Goal: Task Accomplishment & Management: Manage account settings

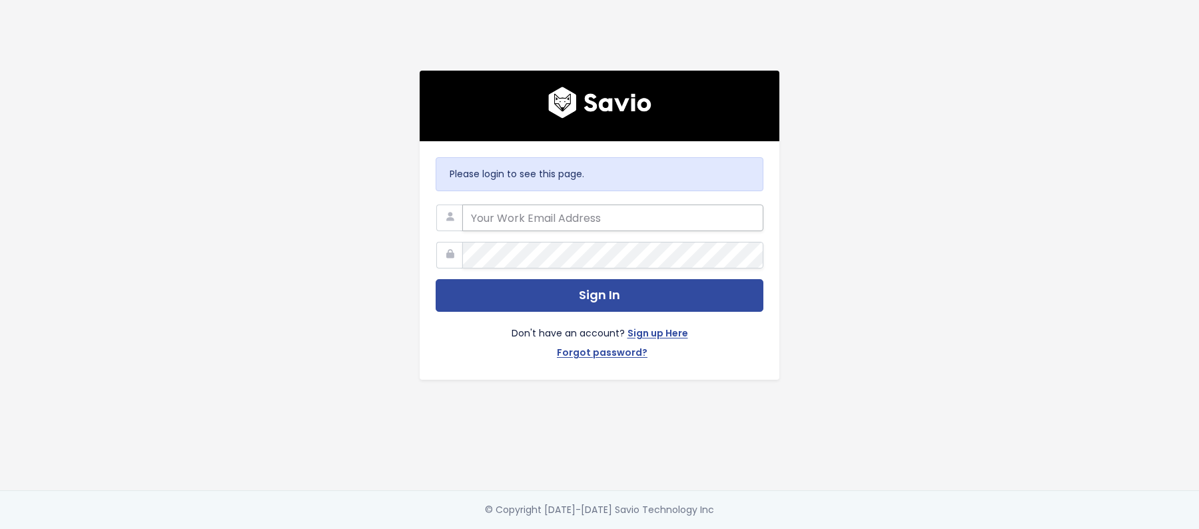
click at [548, 223] on input "email" at bounding box center [612, 218] width 301 height 27
click at [747, 528] on com-1password-button at bounding box center [599, 529] width 1199 height 0
type input "customerservice@hole19golf.com"
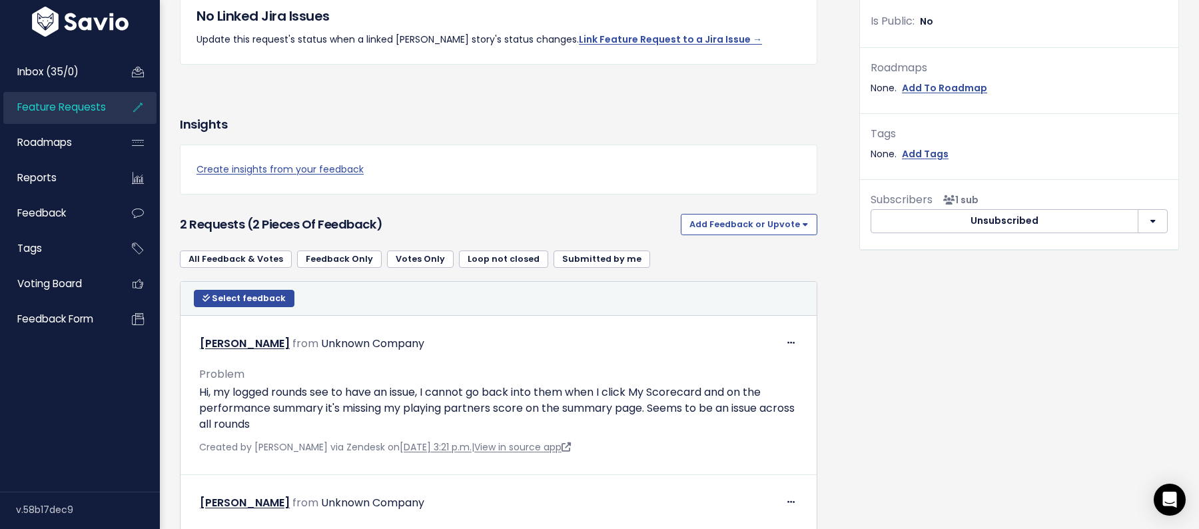
scroll to position [554, 0]
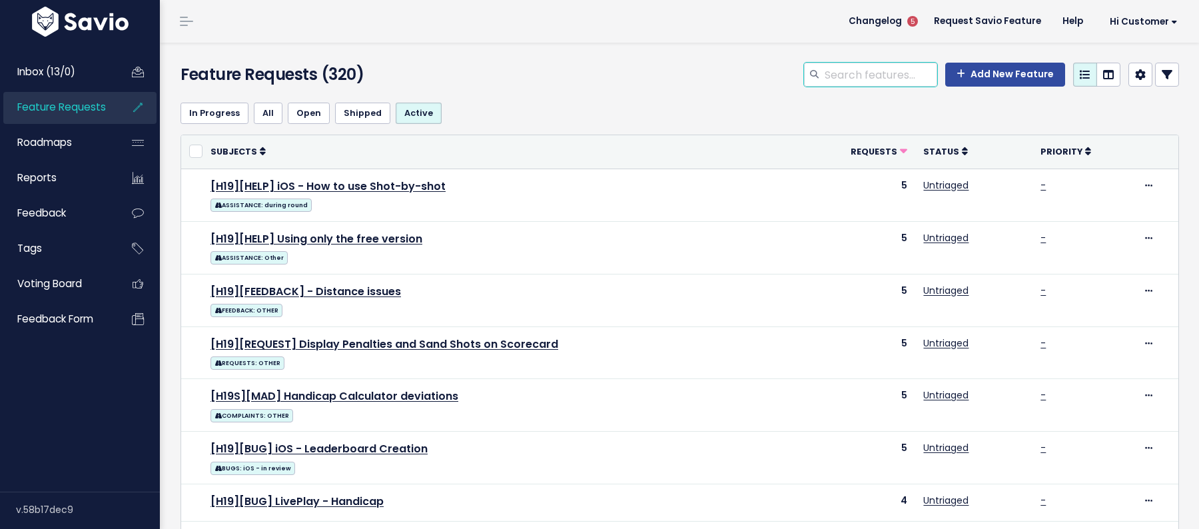
click at [892, 68] on input "search" at bounding box center [881, 75] width 114 height 24
paste input "Android - App crashes upon opening the Scorecard"
type input "Android - App crashes upon opening the Scorecard"
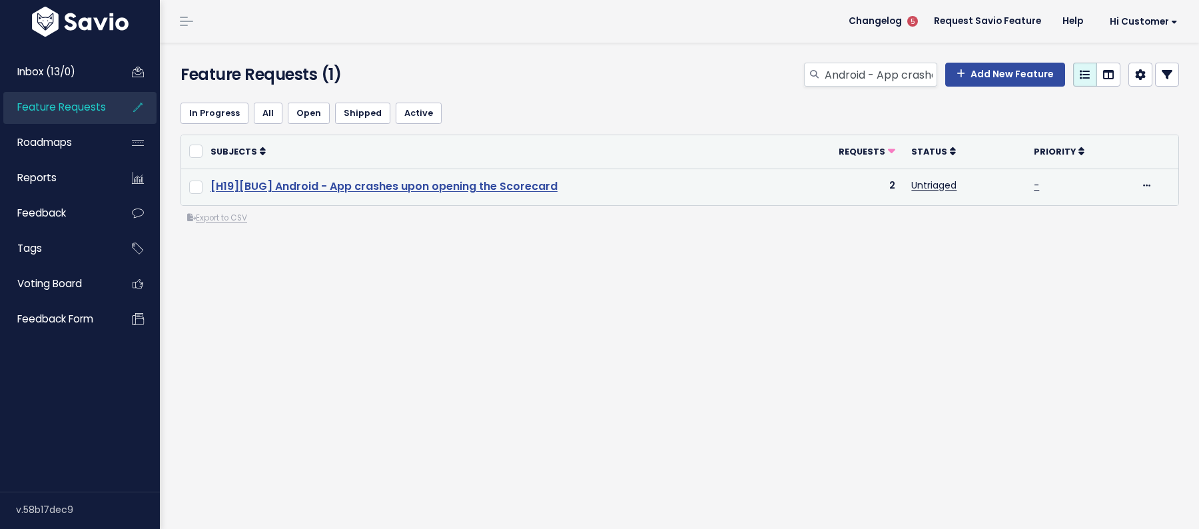
click at [471, 191] on link "[H19][BUG] Android - App crashes upon opening the Scorecard" at bounding box center [384, 186] width 347 height 15
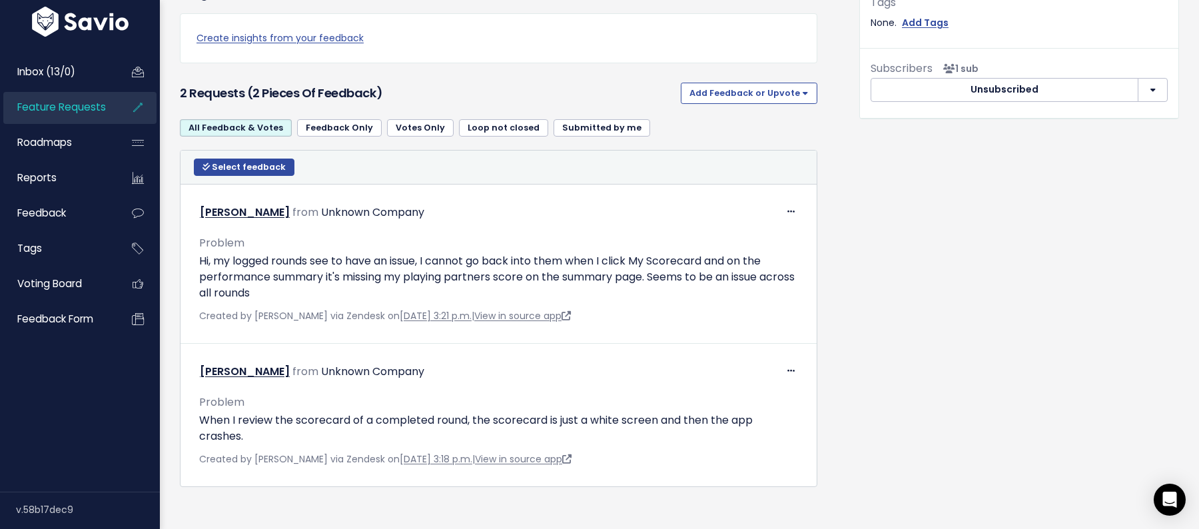
scroll to position [554, 0]
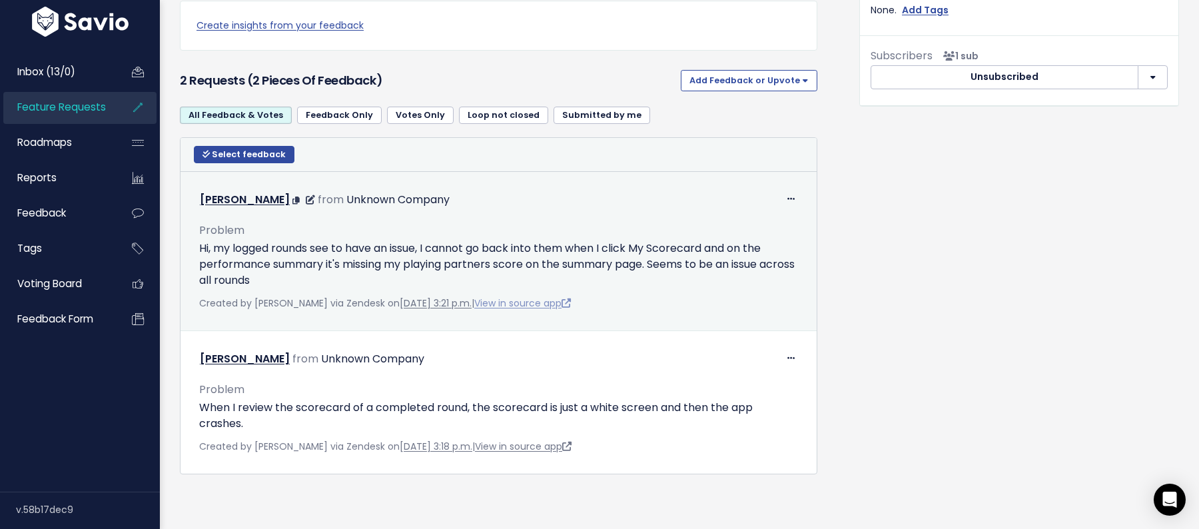
click at [522, 299] on link "View in source app" at bounding box center [522, 303] width 97 height 13
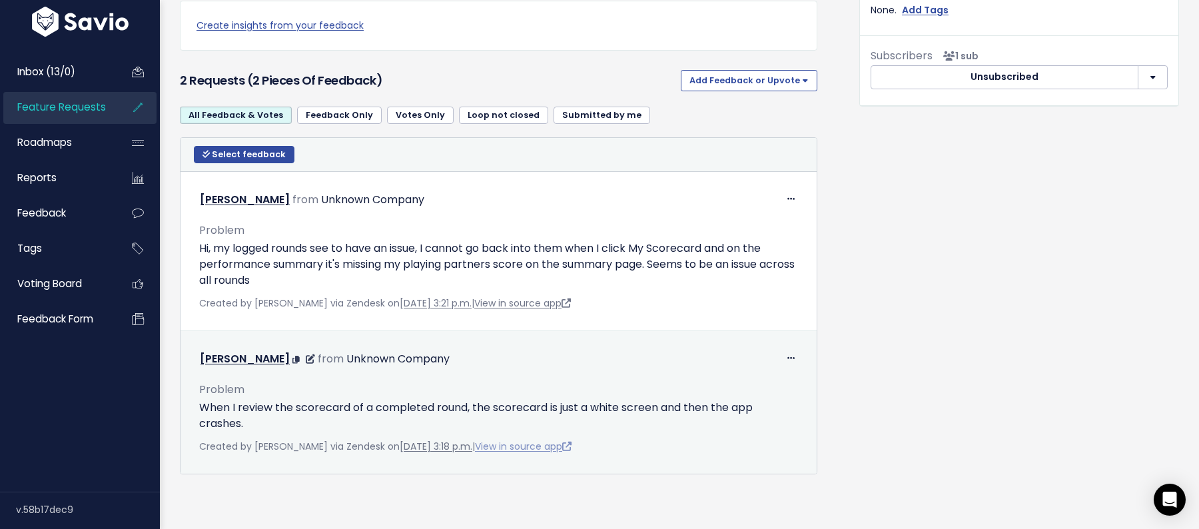
click at [522, 442] on link "View in source app" at bounding box center [523, 446] width 97 height 13
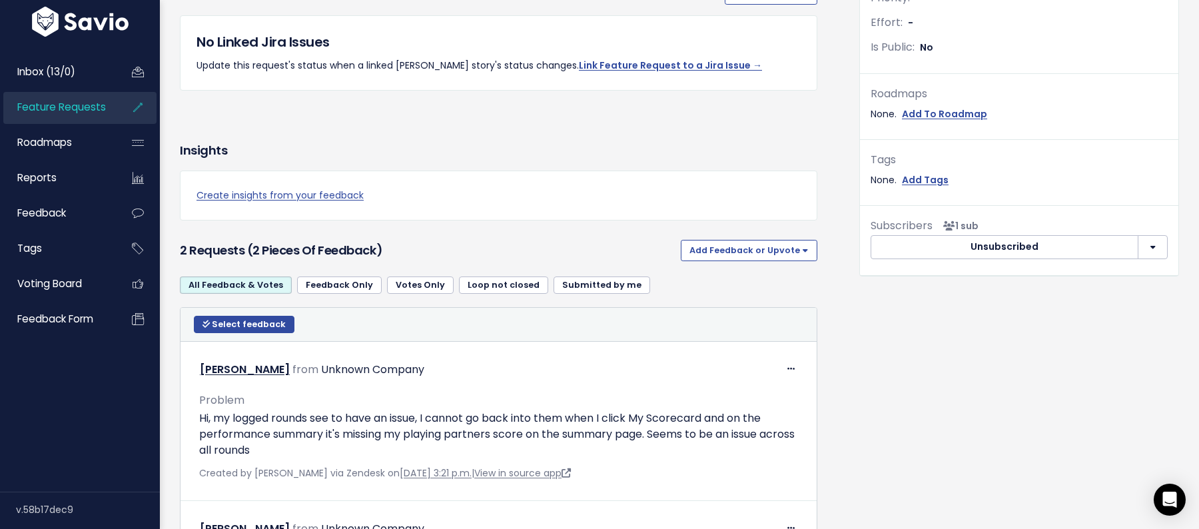
scroll to position [0, 0]
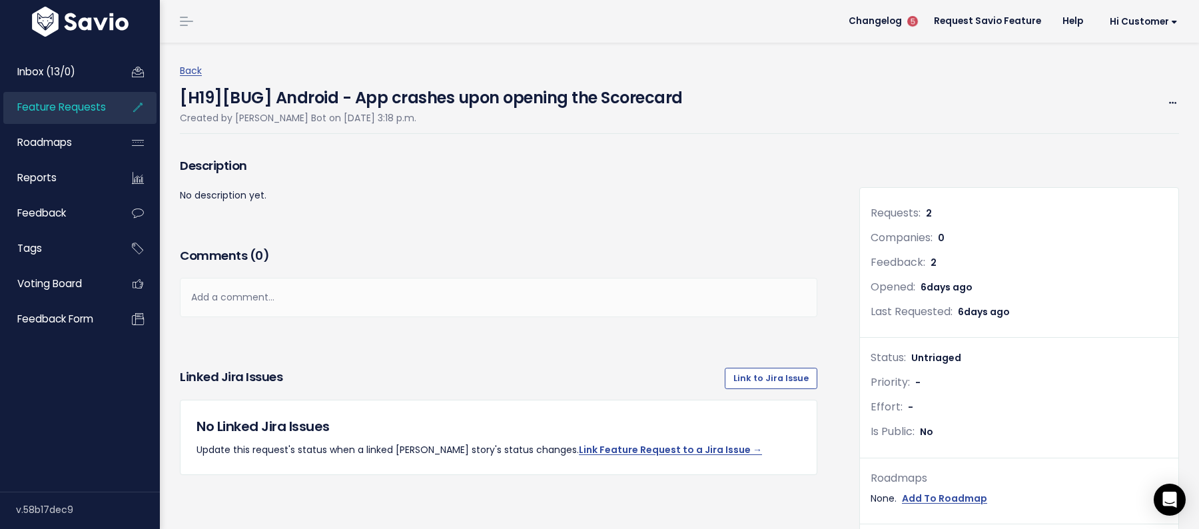
click at [107, 104] on link "Feature Requests" at bounding box center [56, 107] width 107 height 31
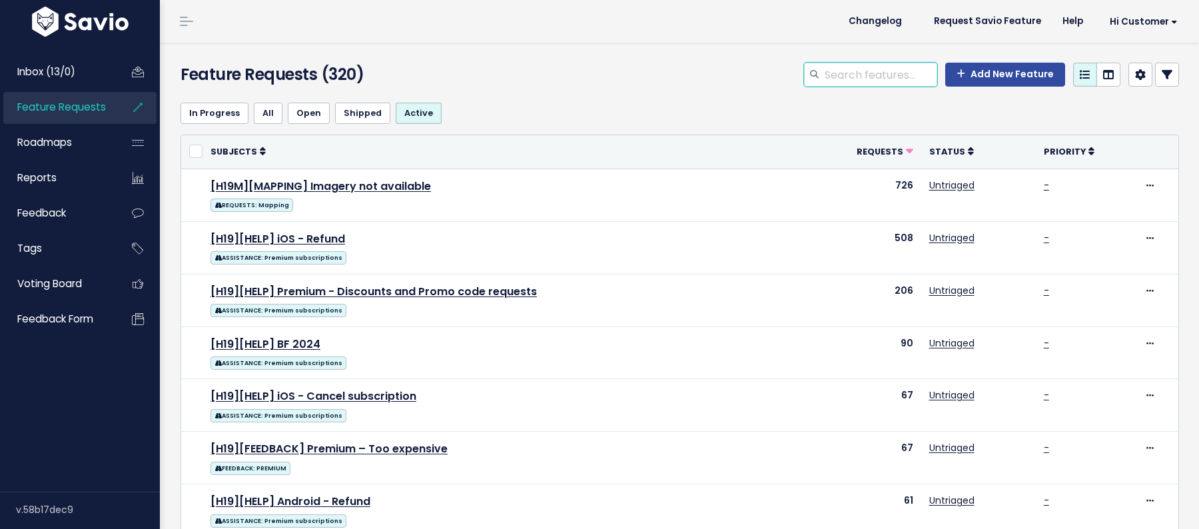
click at [857, 71] on input "search" at bounding box center [881, 75] width 114 height 24
paste input "[H19][iOS] Golfers not receiving round invites"
type input "[H19][iOS] Golfers not receiving round invites"
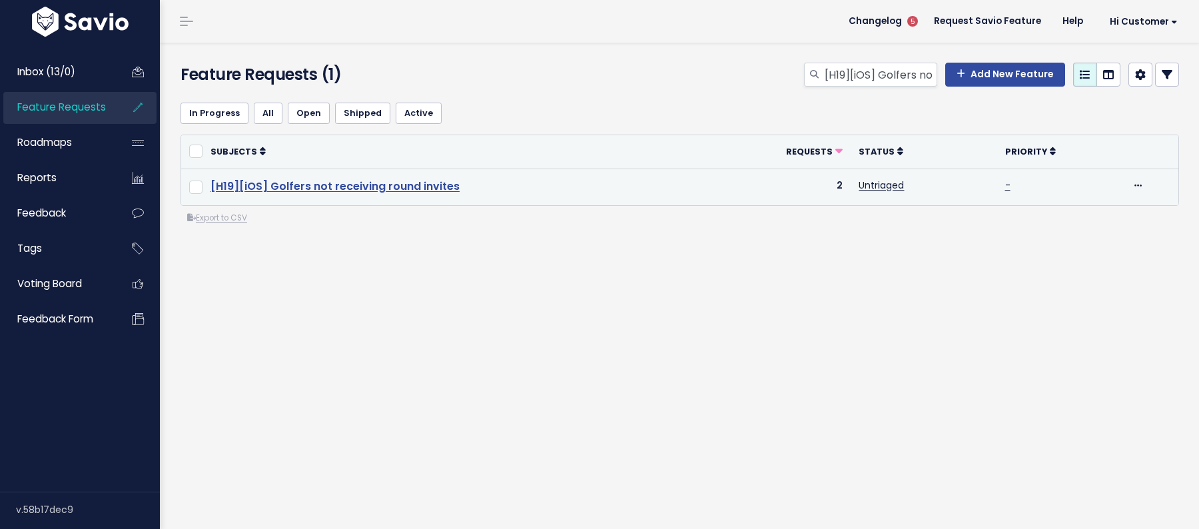
click at [413, 190] on link "[H19][iOS] Golfers not receiving round invites" at bounding box center [335, 186] width 249 height 15
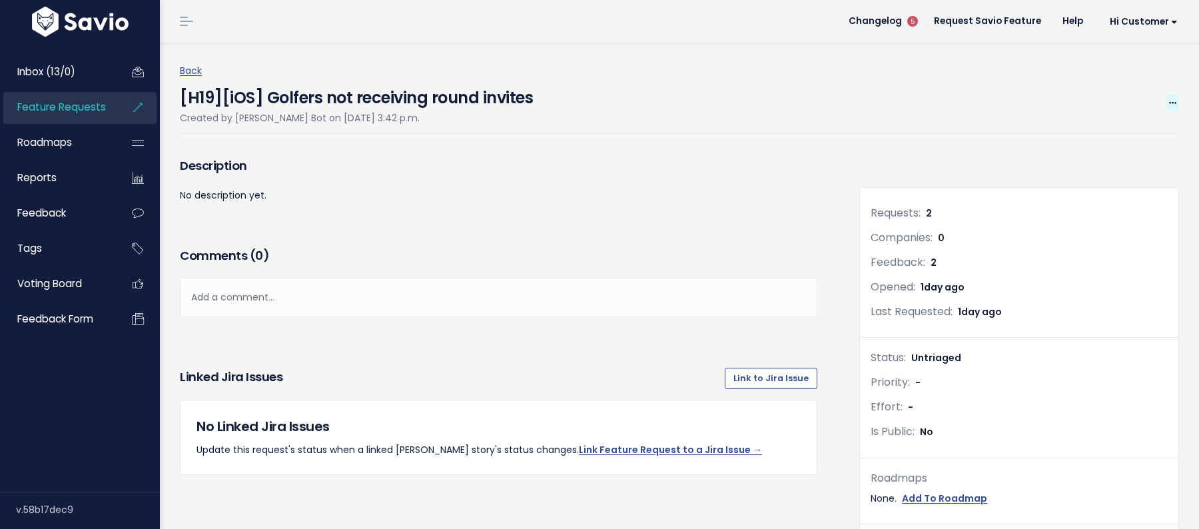
click at [1174, 99] on icon at bounding box center [1172, 103] width 7 height 9
click at [1129, 139] on link "Edit" at bounding box center [1128, 140] width 99 height 26
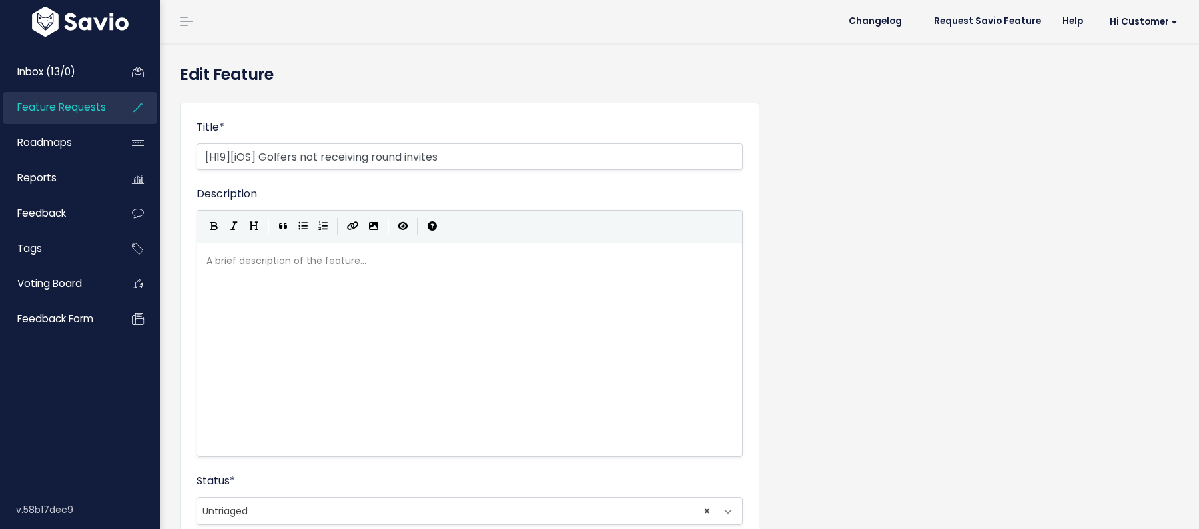
select select
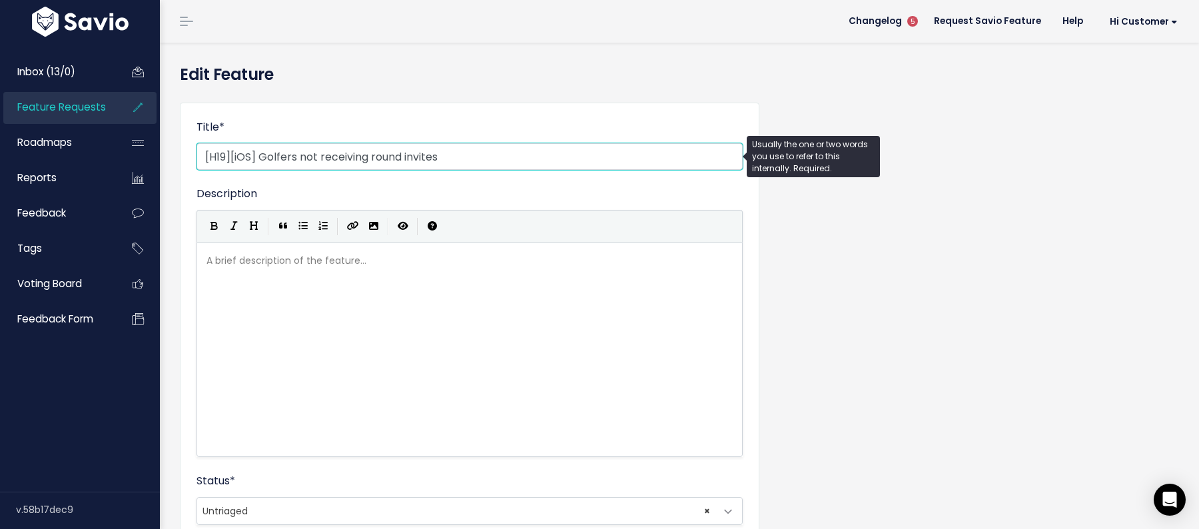
drag, startPoint x: 262, startPoint y: 155, endPoint x: 169, endPoint y: 155, distance: 93.3
click at [169, 155] on div "Edit Feature Title * [H19][iOS] Golfers not receiving round invites Description…" at bounding box center [679, 507] width 1039 height 929
paste input "BUG] iOS - Live Play"
type input "[H19][BUG] iOS - Live Play golfers not receiving round invites"
click at [438, 183] on form "Title * [H19][BUG] iOS - Live Play golfers not receiving round invites Descript…" at bounding box center [470, 511] width 546 height 784
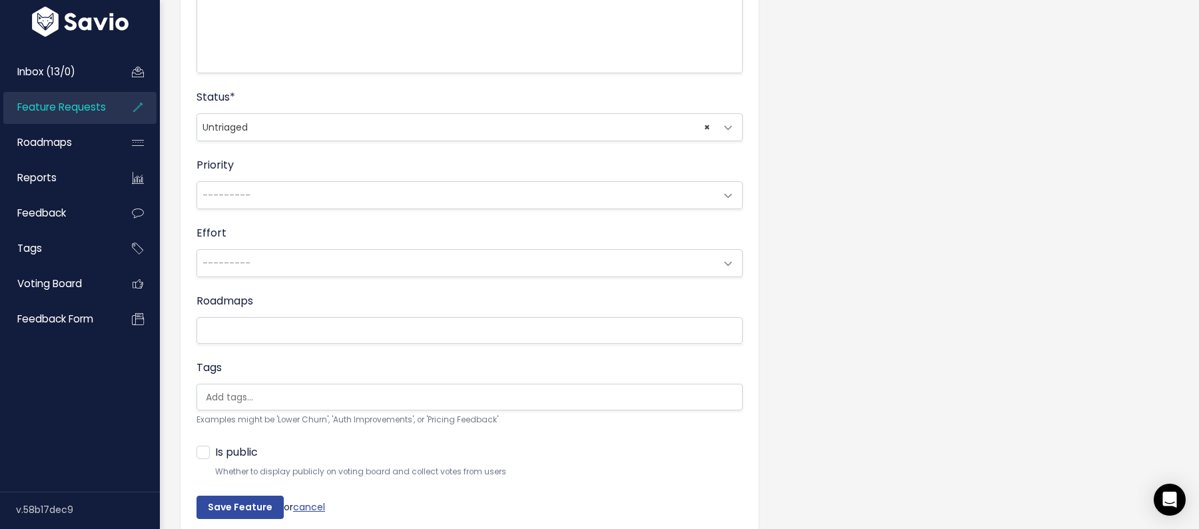
scroll to position [439, 0]
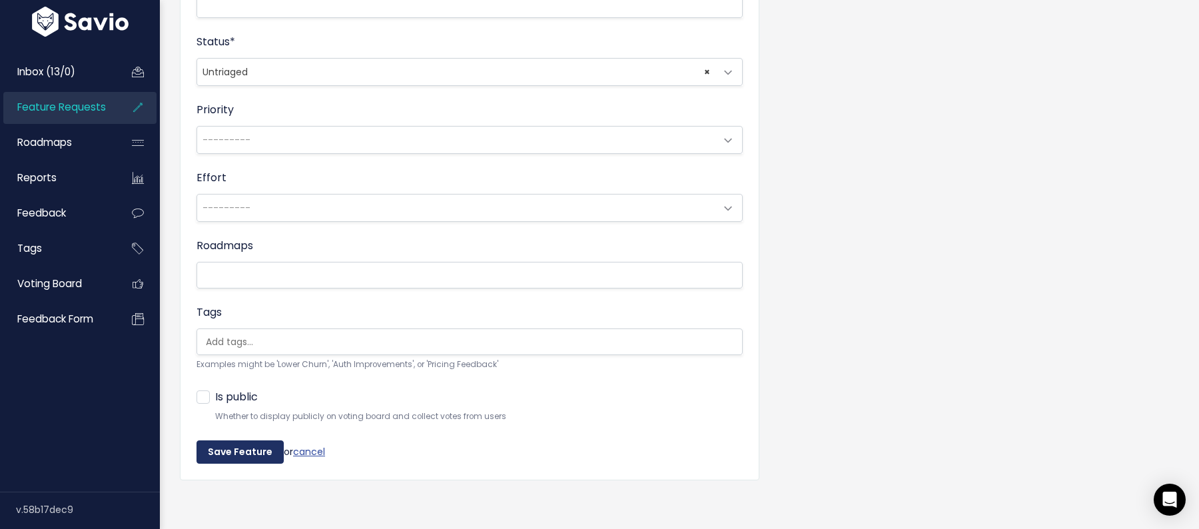
click at [251, 442] on input "Save Feature" at bounding box center [240, 452] width 87 height 24
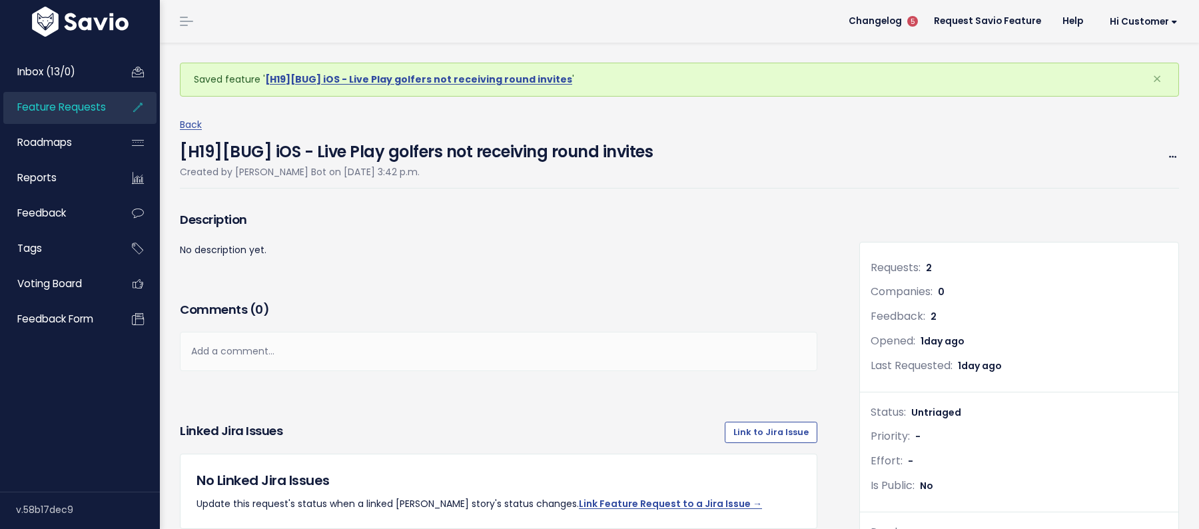
click at [335, 155] on h4 "[H19][BUG] iOS - Live Play golfers not receiving round invites" at bounding box center [416, 148] width 473 height 31
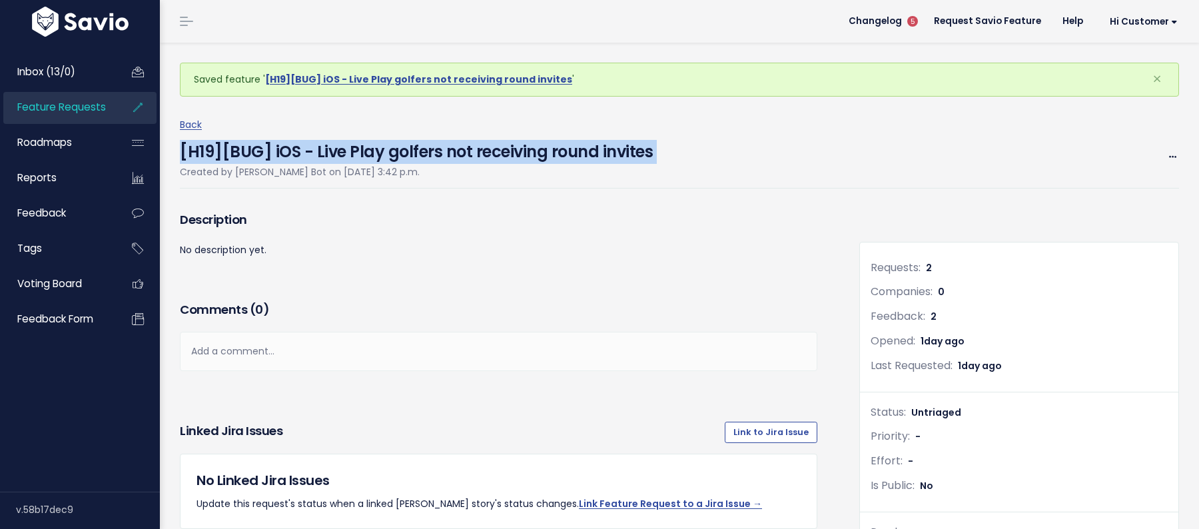
click at [335, 155] on h4 "[H19][BUG] iOS - Live Play golfers not receiving round invites" at bounding box center [416, 148] width 473 height 31
copy div "[H19][BUG] iOS - Live Play golfers not receiving round invites"
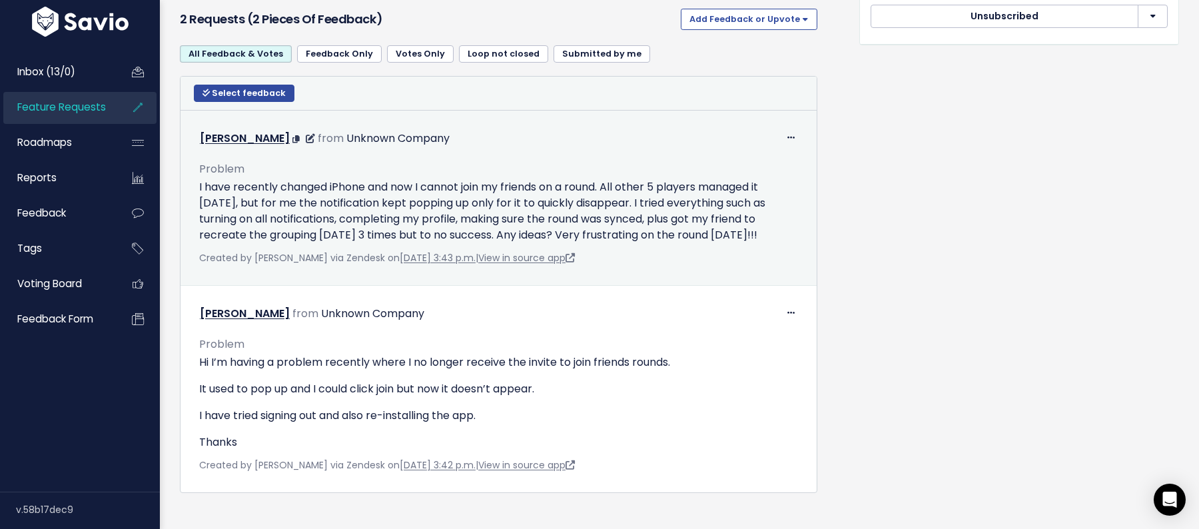
scroll to position [688, 0]
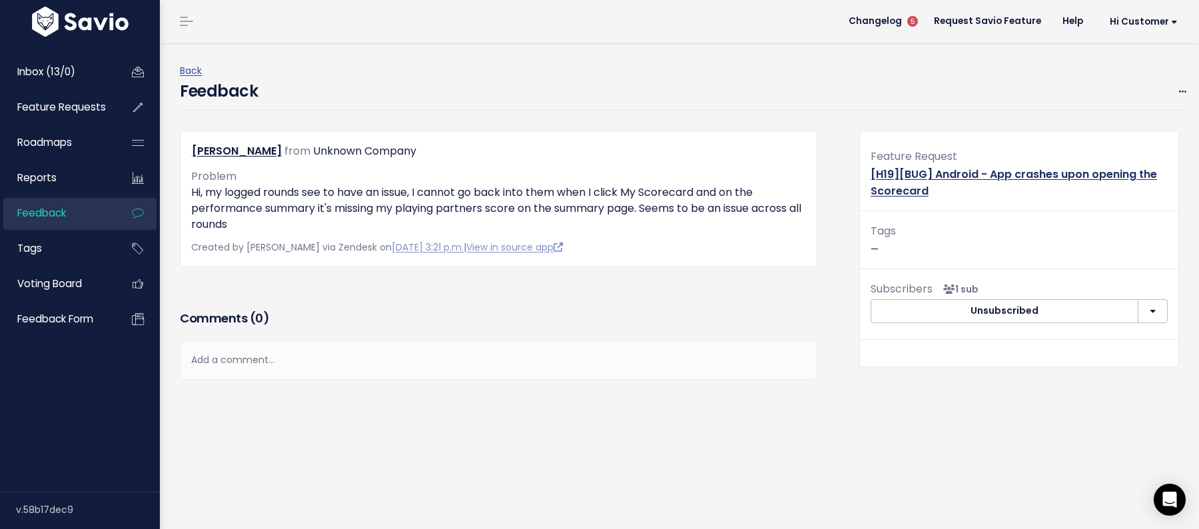
click at [1065, 172] on link "[H19][BUG] Android - App crashes upon opening the Scorecard" at bounding box center [1014, 183] width 287 height 32
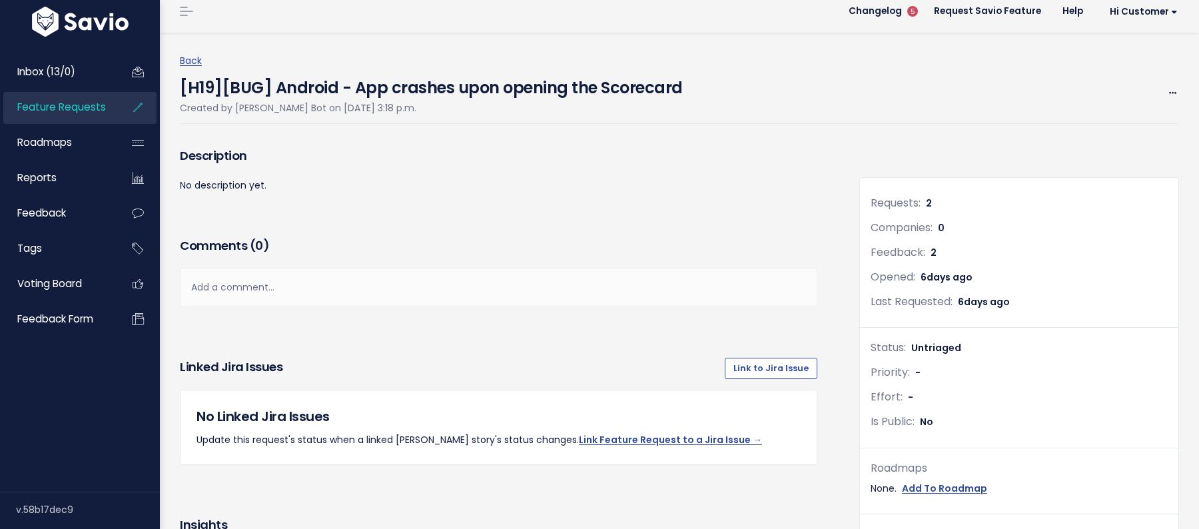
scroll to position [14, 0]
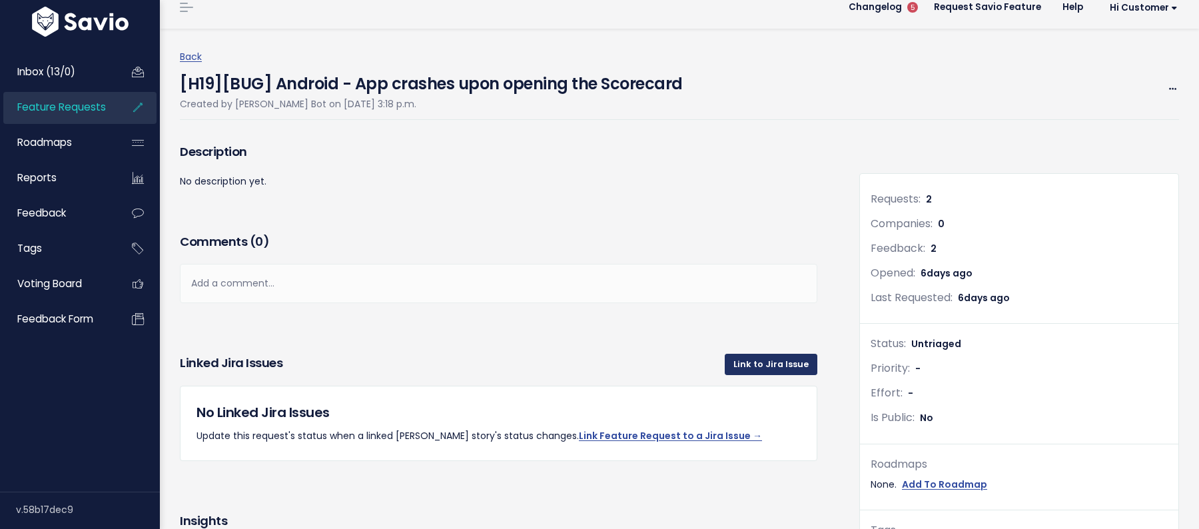
click at [742, 364] on link "Link to Jira Issue" at bounding box center [771, 364] width 93 height 21
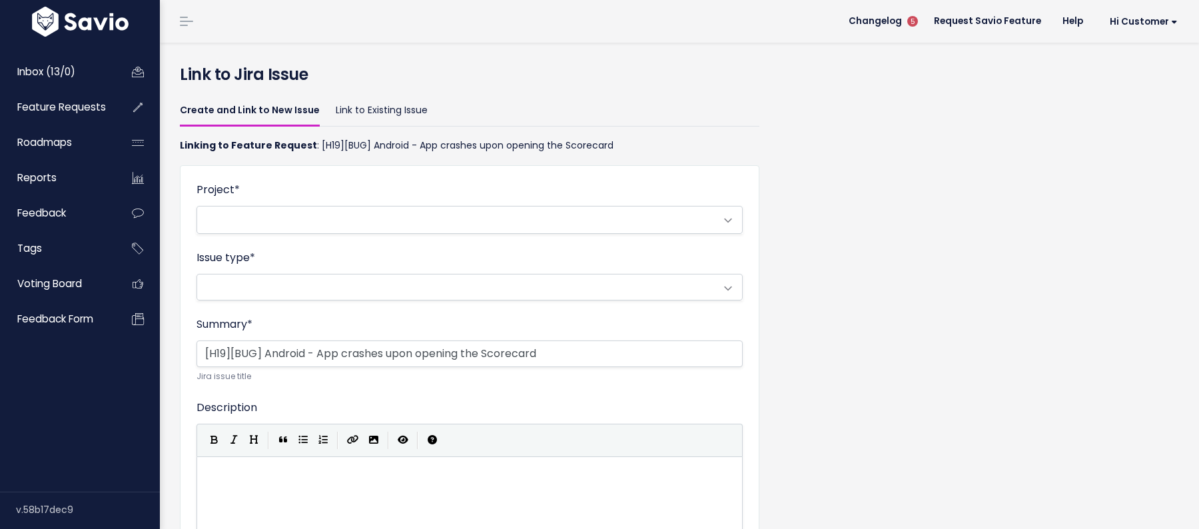
click at [902, 326] on div "Create and Link to New Issue Link to Existing Issue Linking to Feature Request …" at bounding box center [679, 441] width 1019 height 699
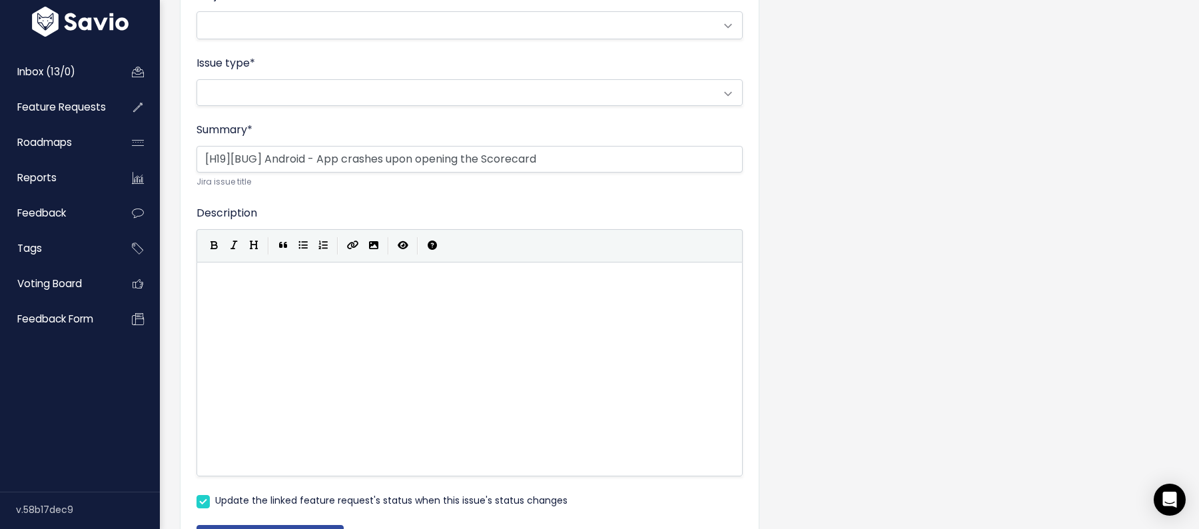
scroll to position [215, 0]
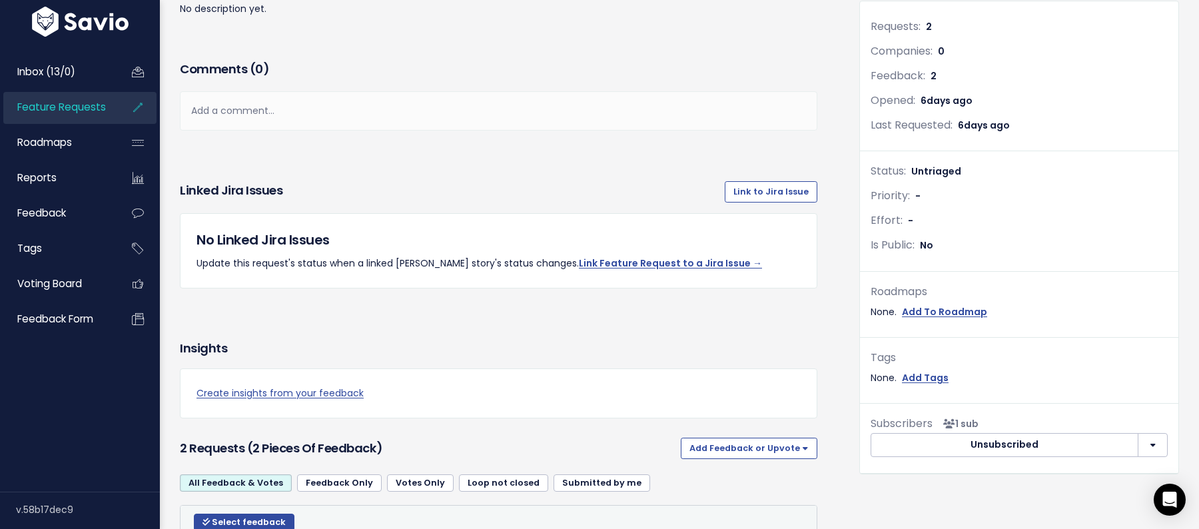
scroll to position [190, 0]
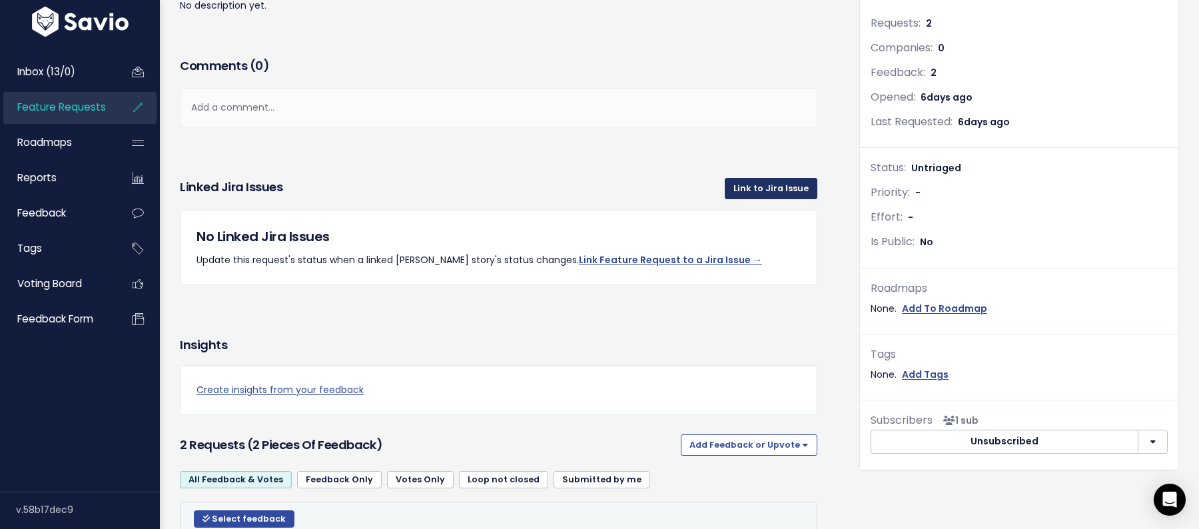
click at [788, 183] on link "Link to Jira Issue" at bounding box center [771, 188] width 93 height 21
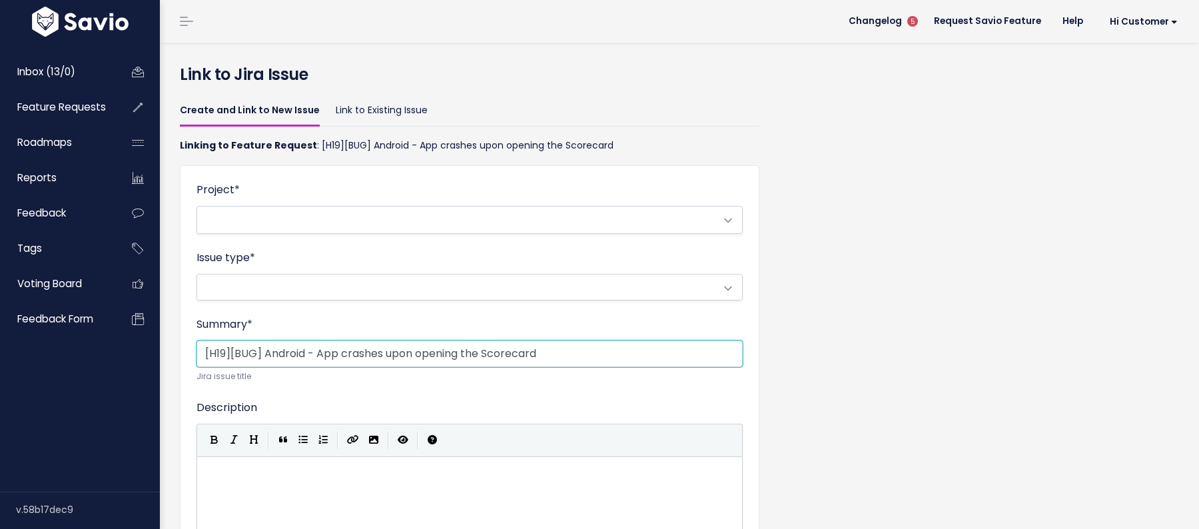
click at [620, 346] on input "[H19][BUG] Android - App crashes upon opening the Scorecard" at bounding box center [470, 353] width 546 height 27
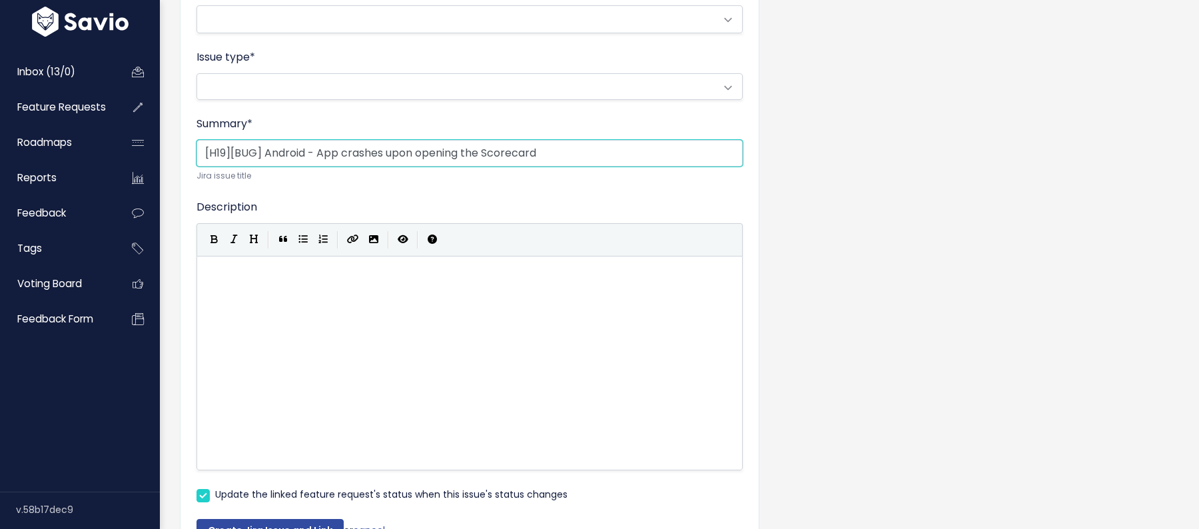
scroll to position [280, 0]
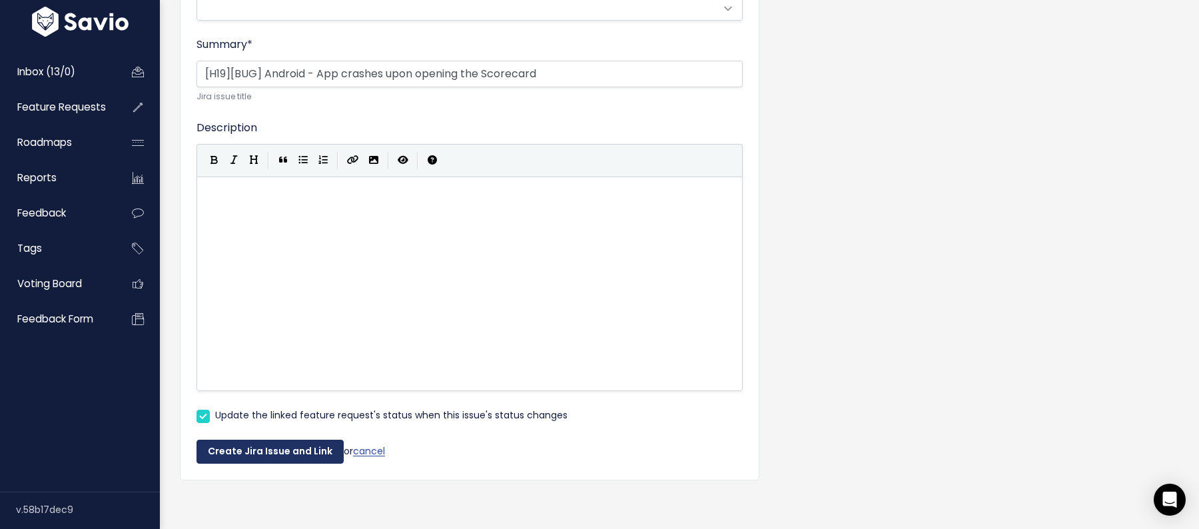
click at [295, 446] on button "Create Jira Issue and Link" at bounding box center [270, 452] width 147 height 24
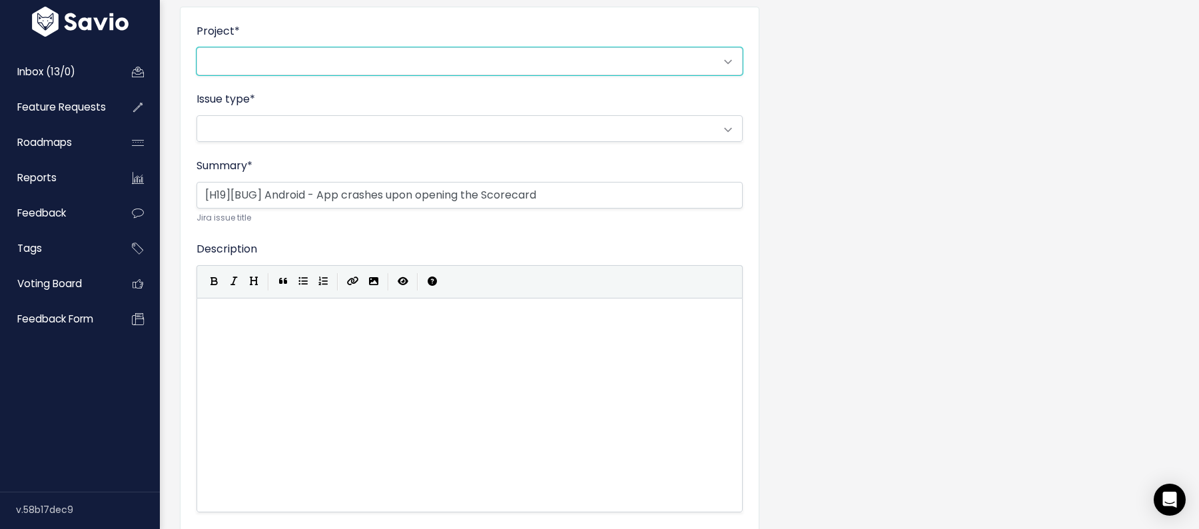
scroll to position [0, 0]
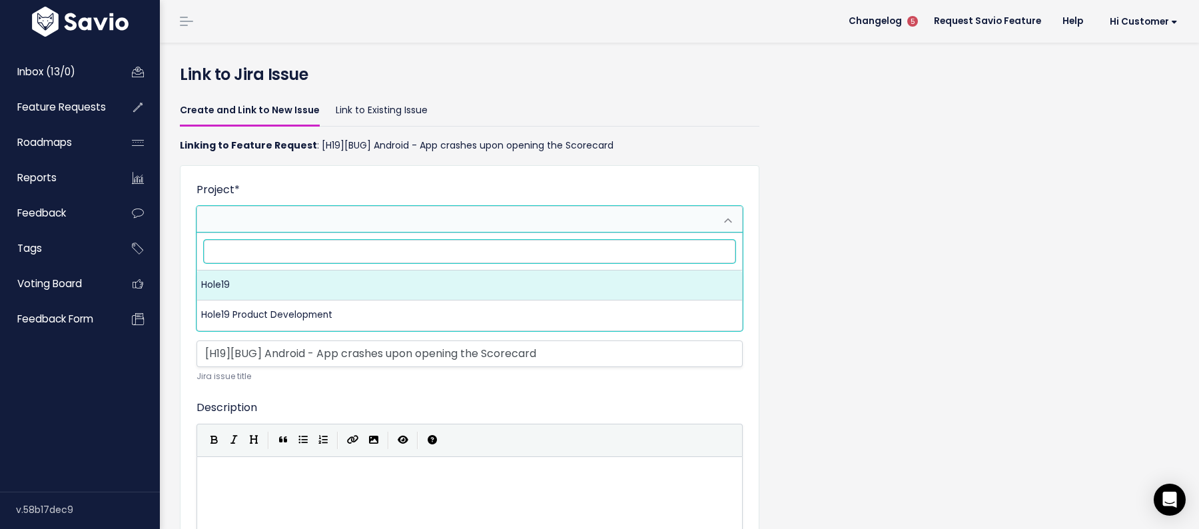
click at [393, 216] on span at bounding box center [456, 220] width 518 height 27
select select "10000"
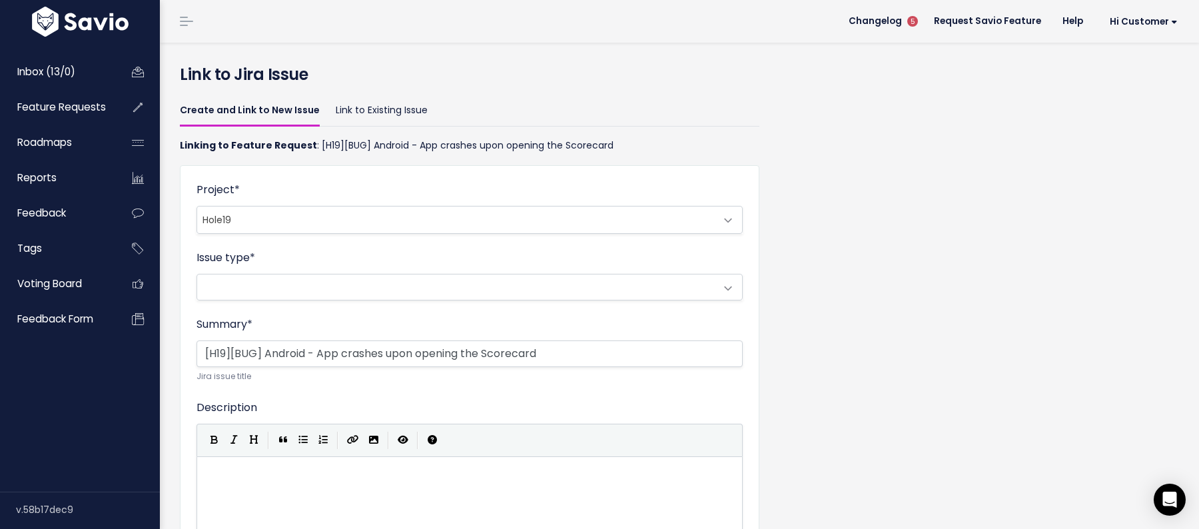
click at [364, 288] on span at bounding box center [456, 287] width 518 height 25
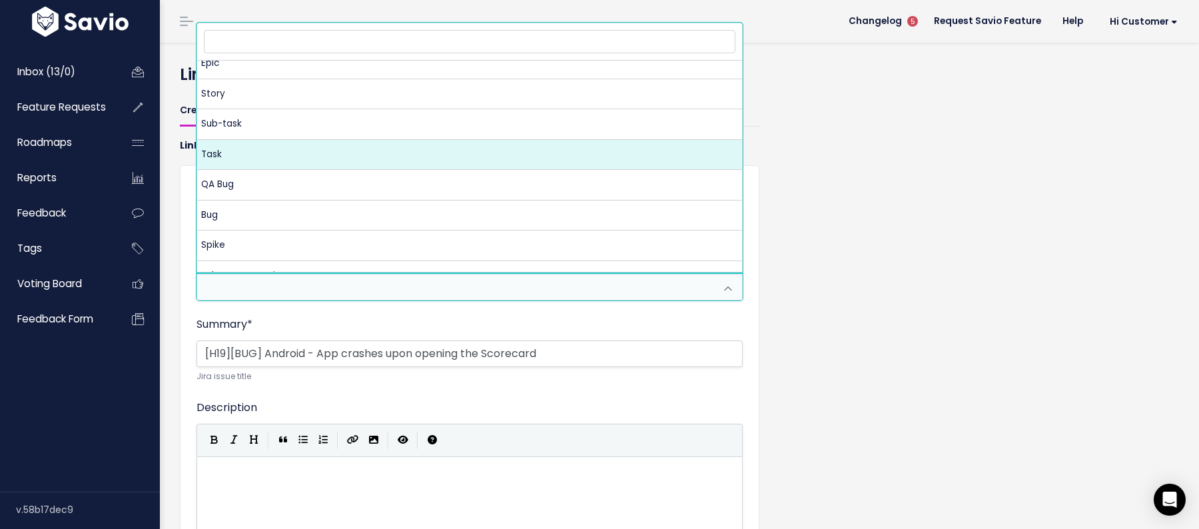
scroll to position [47, 0]
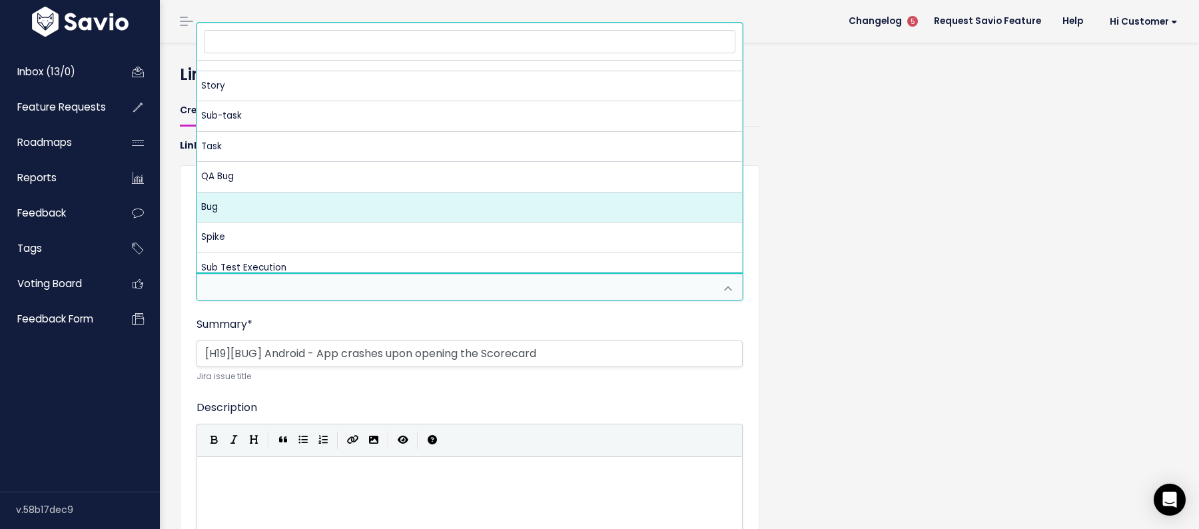
select select "10004"
select select
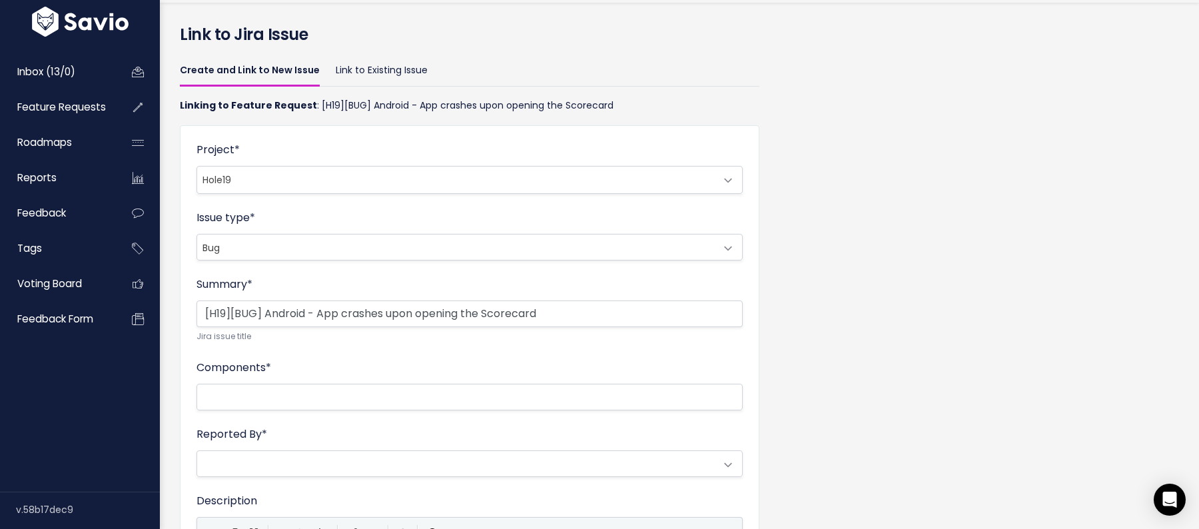
scroll to position [41, 0]
click at [555, 312] on input "[H19][BUG] Android - App crashes upon opening the Scorecard" at bounding box center [470, 312] width 546 height 27
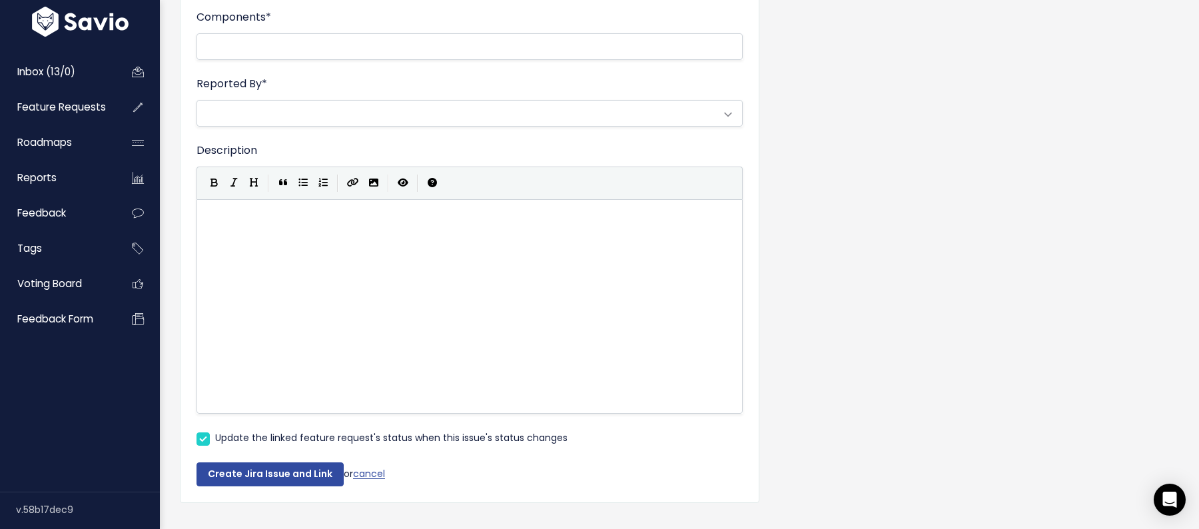
scroll to position [413, 0]
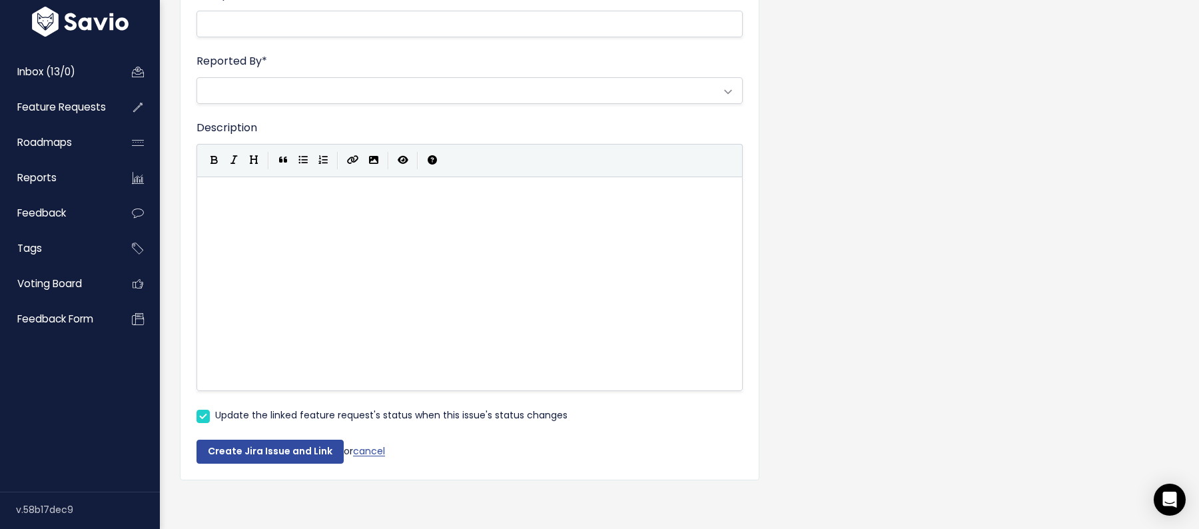
click at [319, 436] on div "Create Jira Issue and Link or cancel" at bounding box center [470, 444] width 546 height 40
click at [317, 450] on button "Create Jira Issue and Link" at bounding box center [270, 452] width 147 height 24
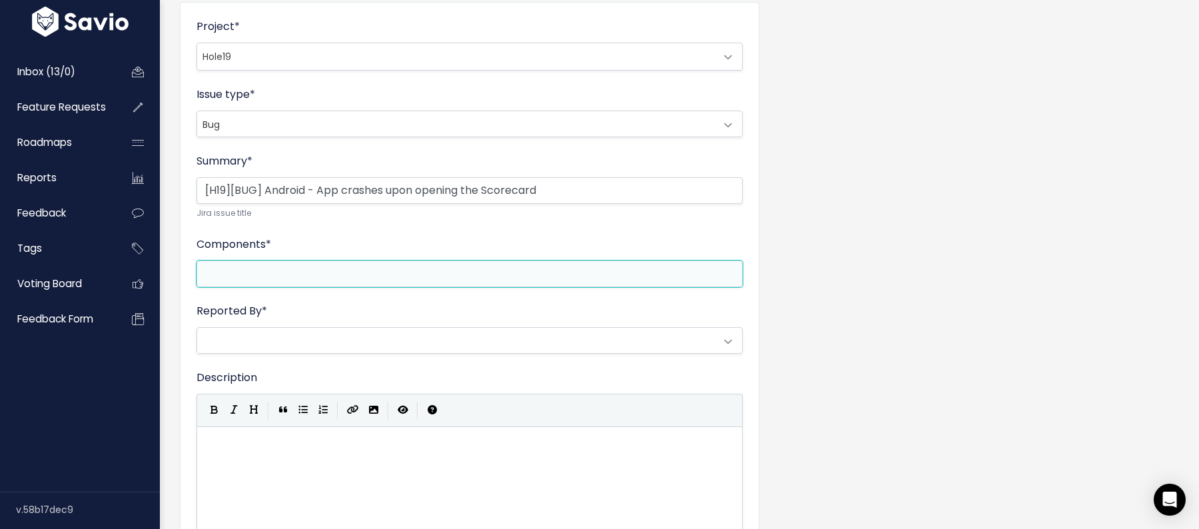
scroll to position [133, 0]
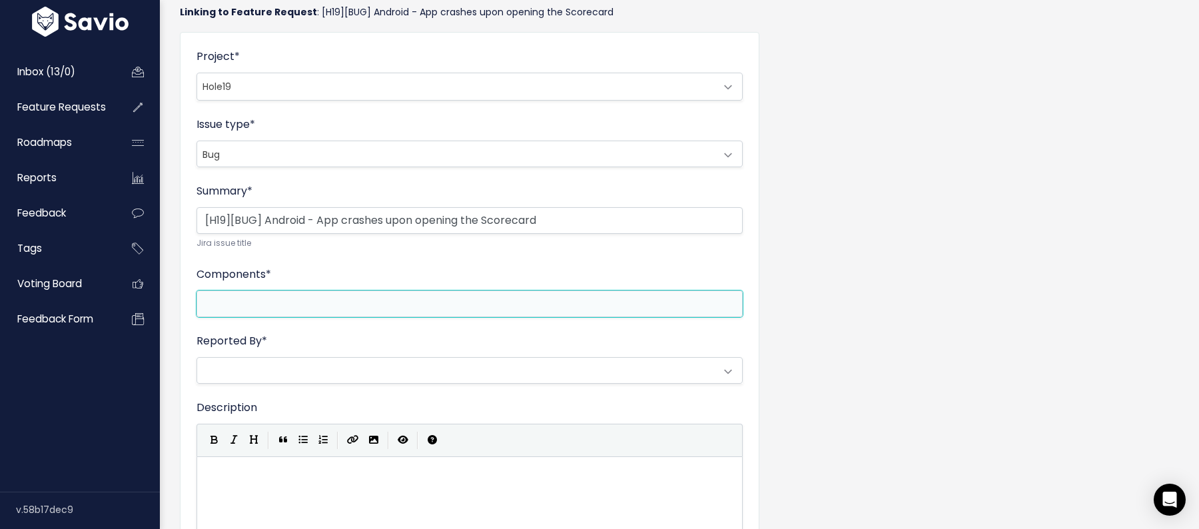
click at [373, 302] on li at bounding box center [467, 303] width 532 height 17
type input "r"
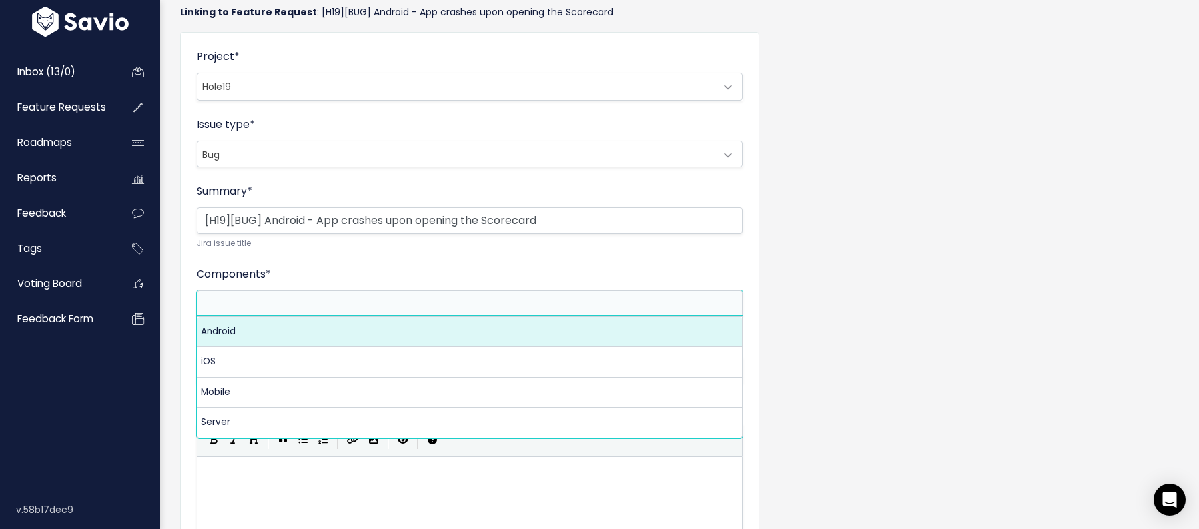
select select "10002"
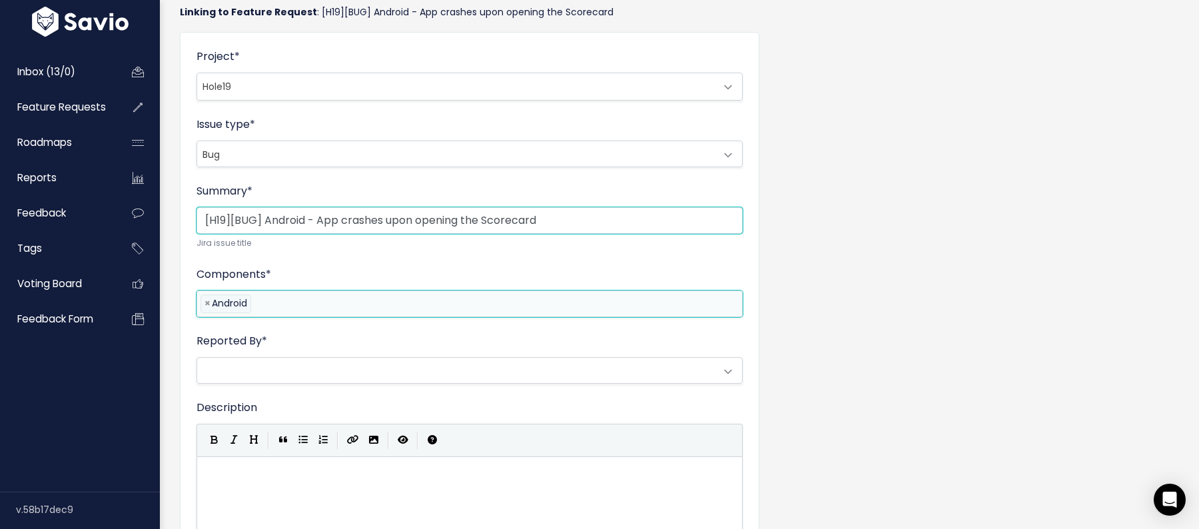
click at [364, 211] on input "[H19][BUG] Android - App crashes upon opening the Scorecard" at bounding box center [470, 220] width 546 height 27
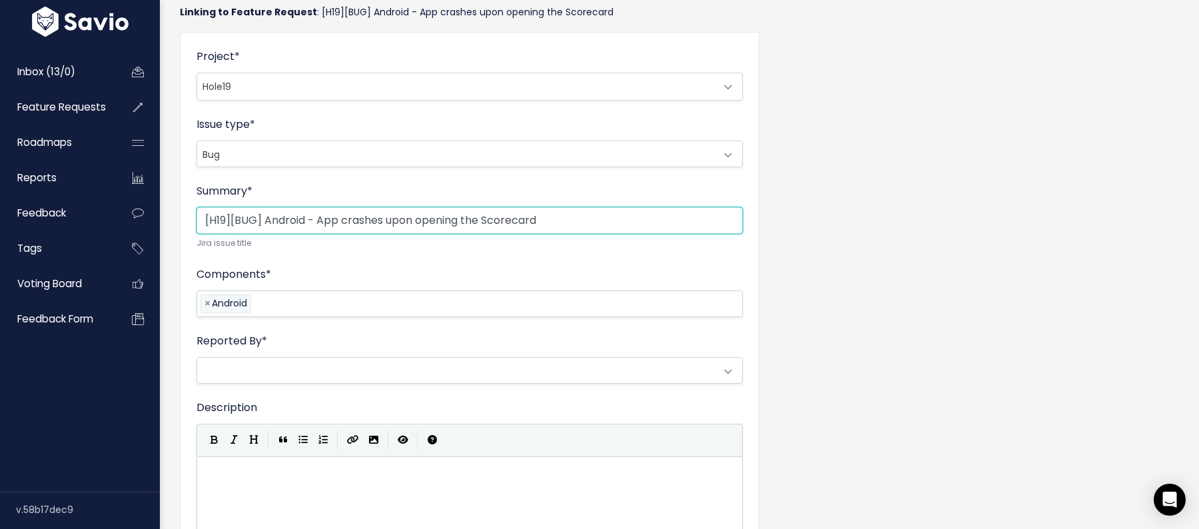
click at [366, 215] on input "[H19][BUG] Android - App crashes upon opening the Scorecard" at bounding box center [470, 220] width 546 height 27
click at [366, 64] on div "Project * Hole19 Hole19 Product Development Hole19" at bounding box center [470, 75] width 546 height 52
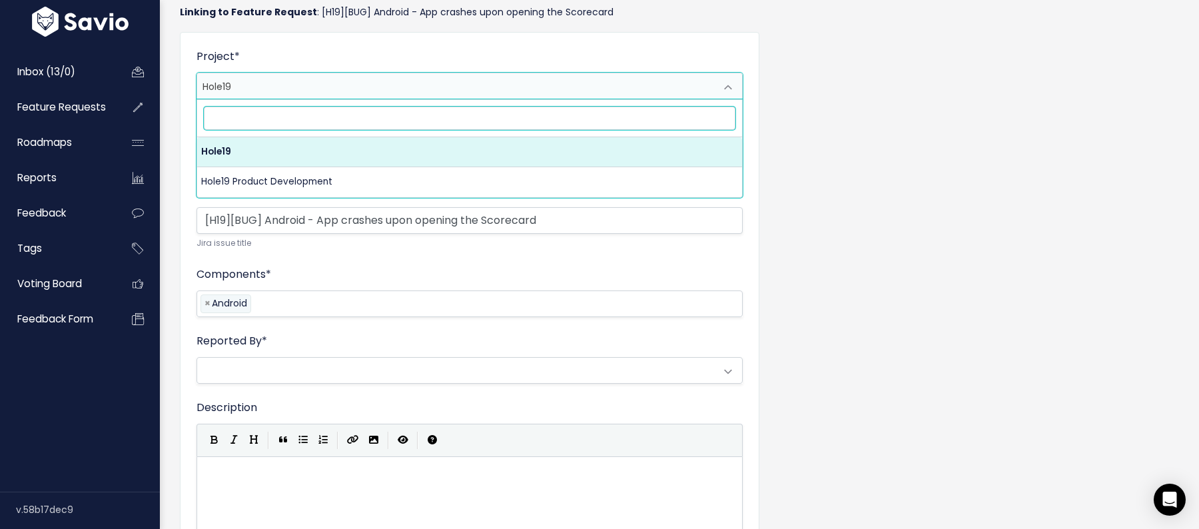
click at [366, 77] on span "Hole19" at bounding box center [456, 86] width 518 height 27
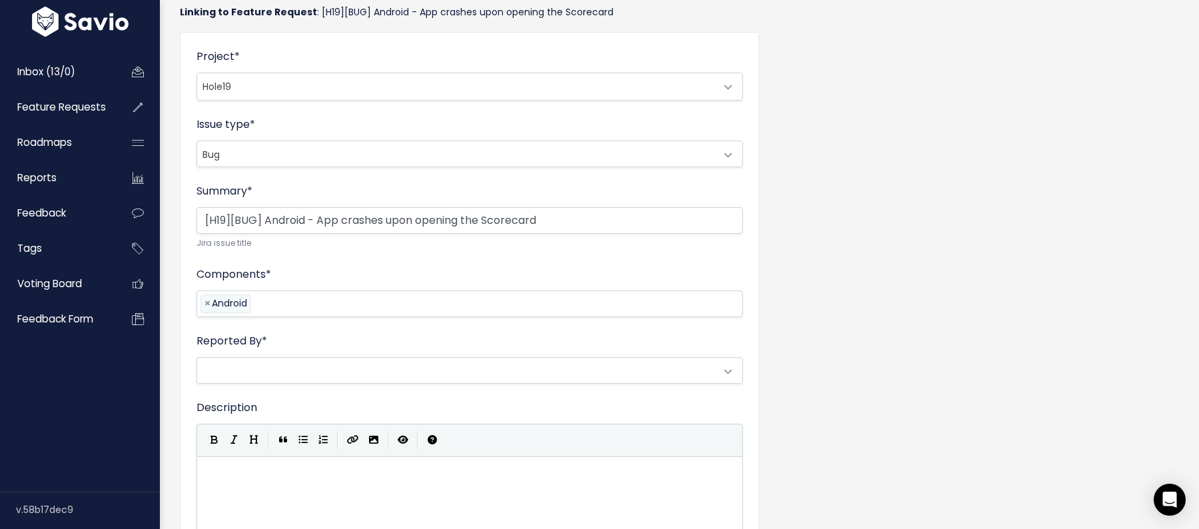
click at [778, 224] on div "Create and Link to New Issue Link to Existing Issue Linking to Feature Request …" at bounding box center [679, 375] width 1019 height 832
click at [644, 237] on small "Jira issue title" at bounding box center [470, 244] width 546 height 14
click at [643, 229] on input "[H19][BUG] Android - App crashes upon opening the Scorecard" at bounding box center [470, 220] width 546 height 27
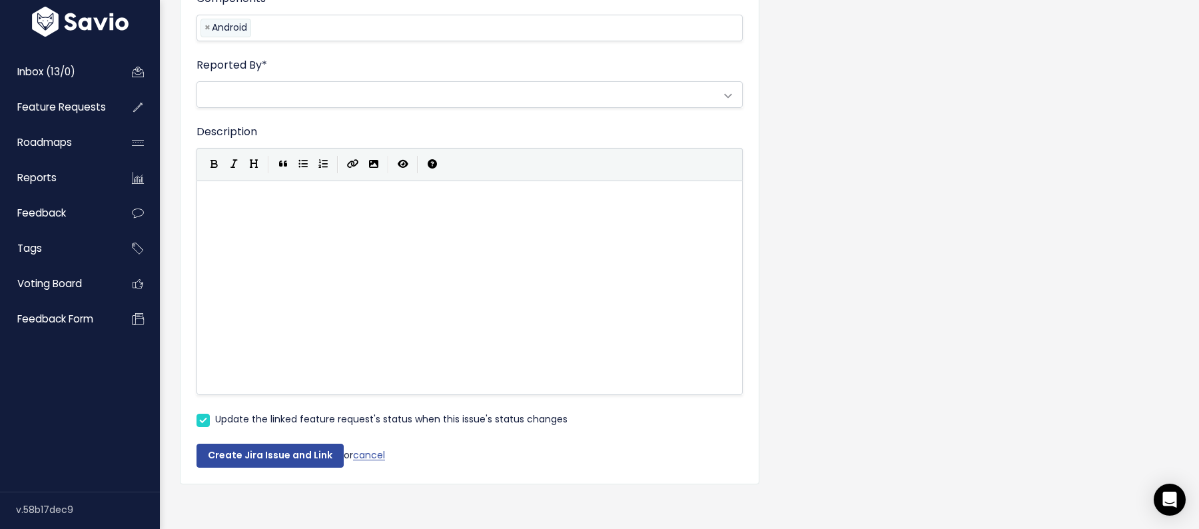
scroll to position [413, 0]
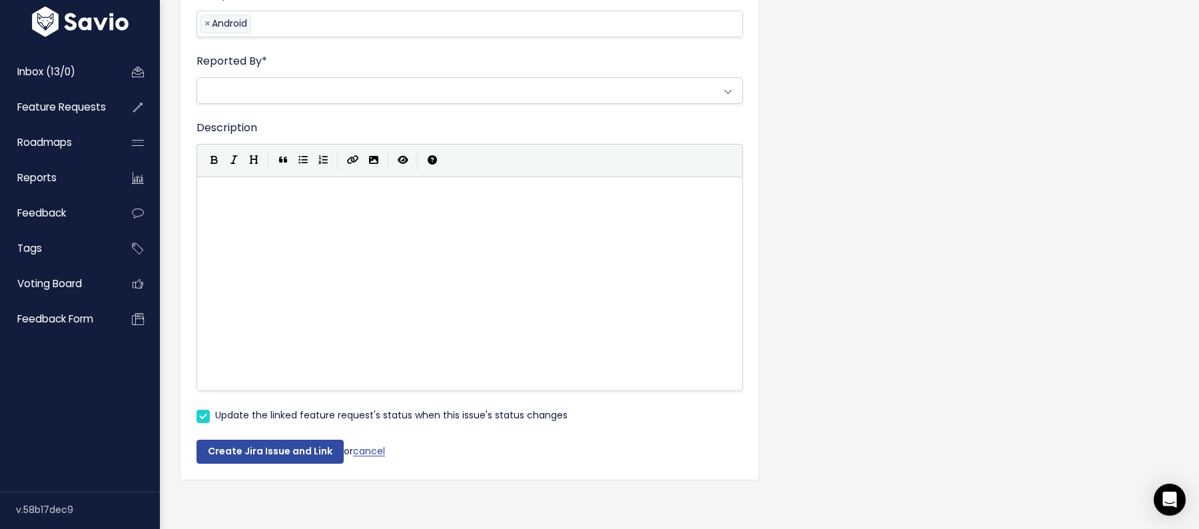
click at [307, 433] on div "Create Jira Issue and Link or cancel" at bounding box center [470, 444] width 546 height 40
click at [305, 450] on button "Create Jira Issue and Link" at bounding box center [270, 452] width 147 height 24
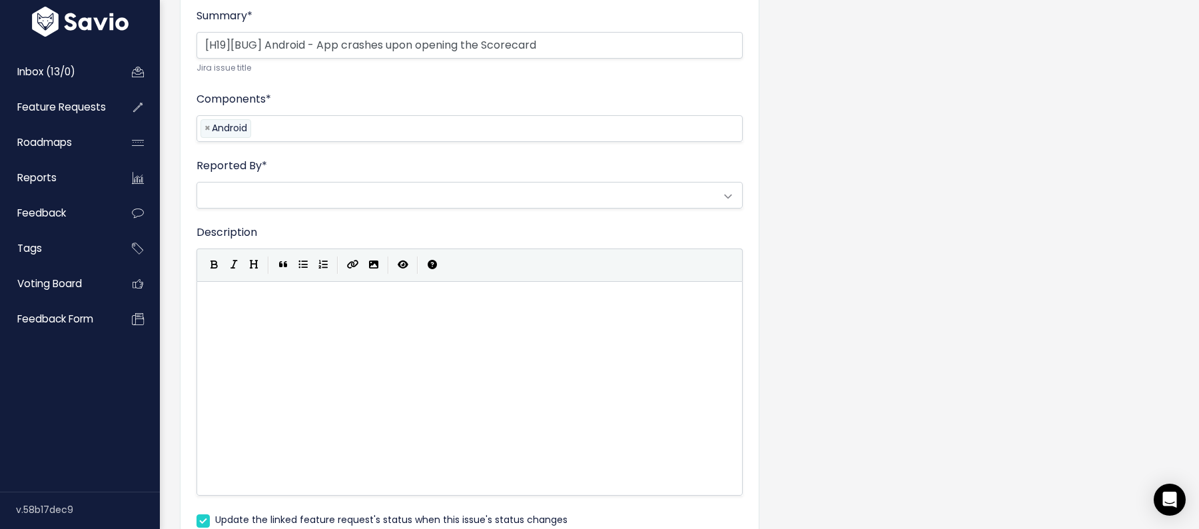
scroll to position [300, 0]
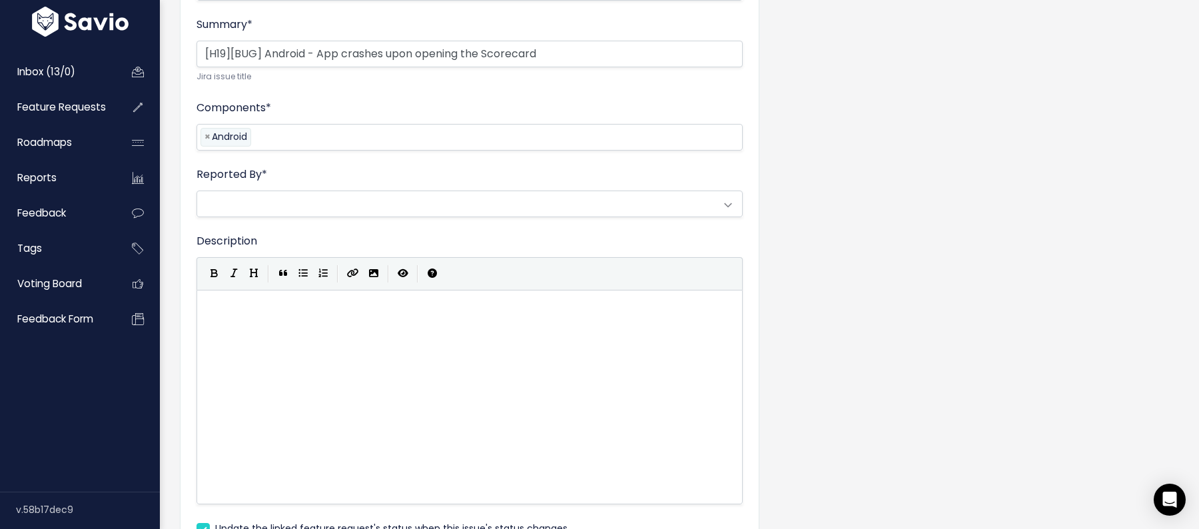
click at [806, 255] on div "Create and Link to New Issue Link to Existing Issue Linking to Feature Request …" at bounding box center [679, 208] width 1019 height 832
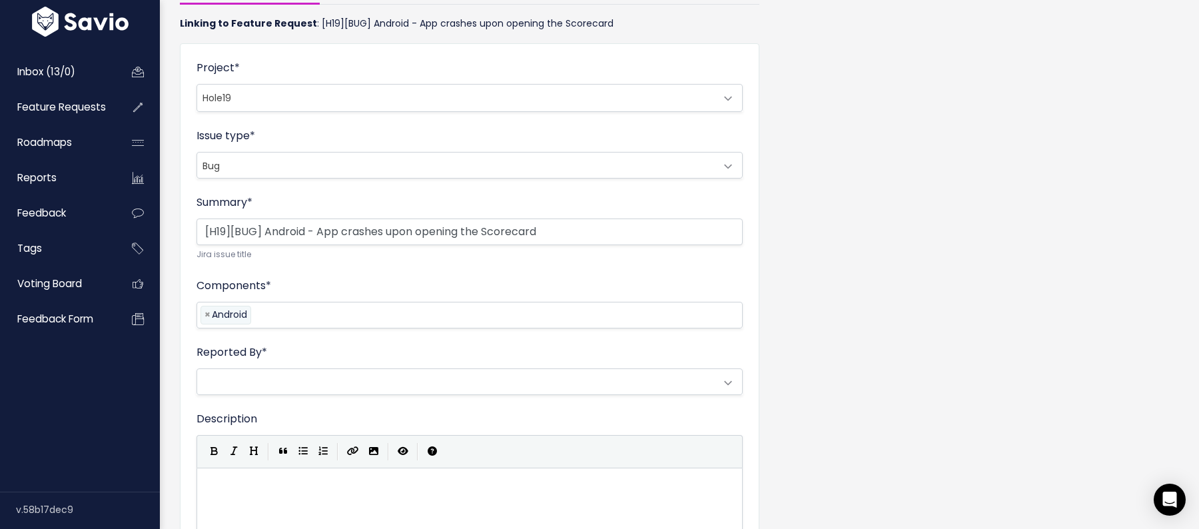
scroll to position [0, 0]
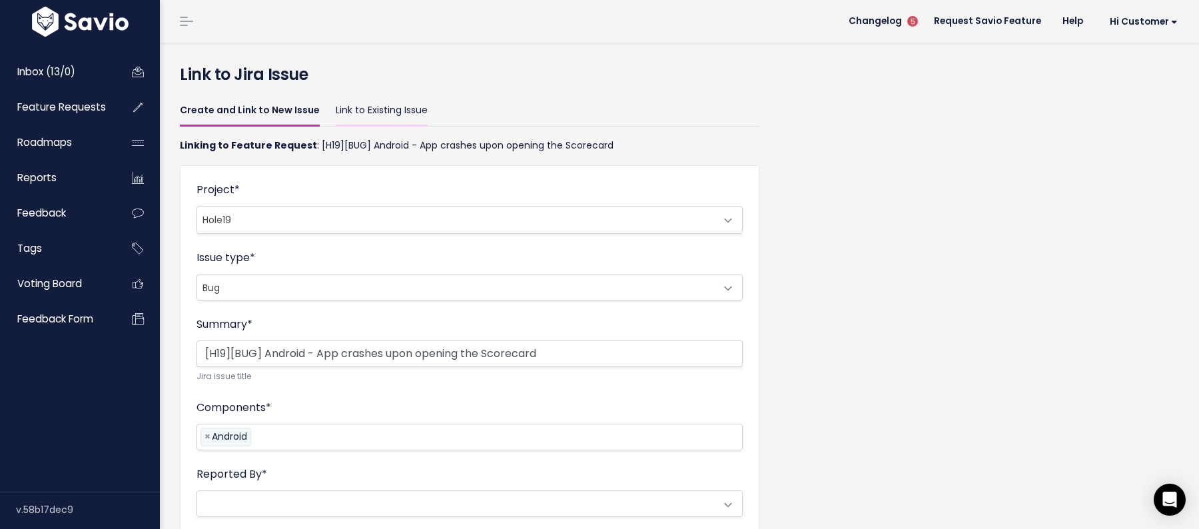
click at [392, 100] on link "Link to Existing Issue" at bounding box center [382, 110] width 92 height 31
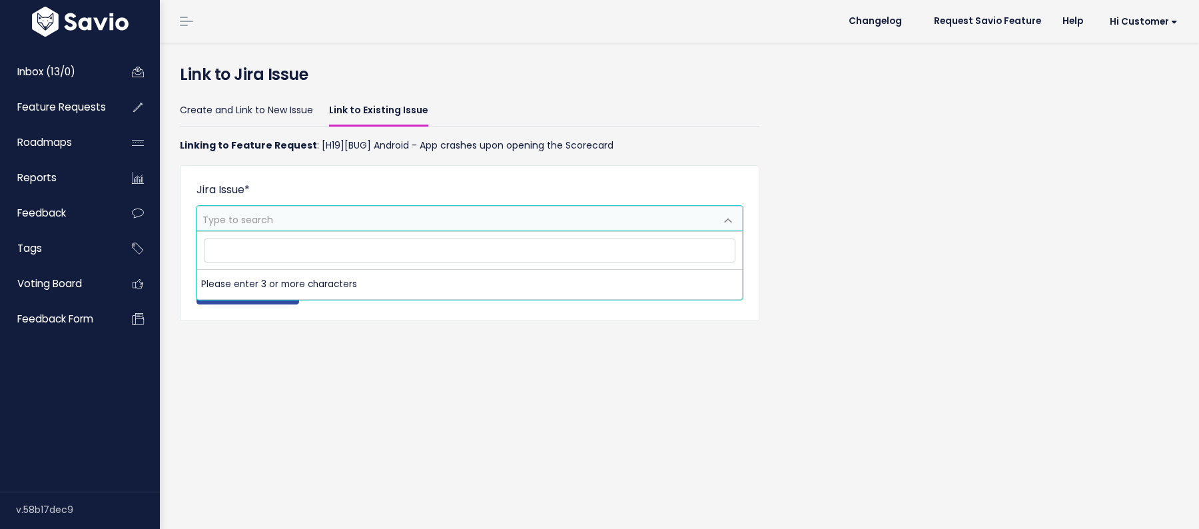
click at [362, 219] on span "Type to search" at bounding box center [456, 219] width 518 height 25
type input "[URL][DOMAIN_NAME]"
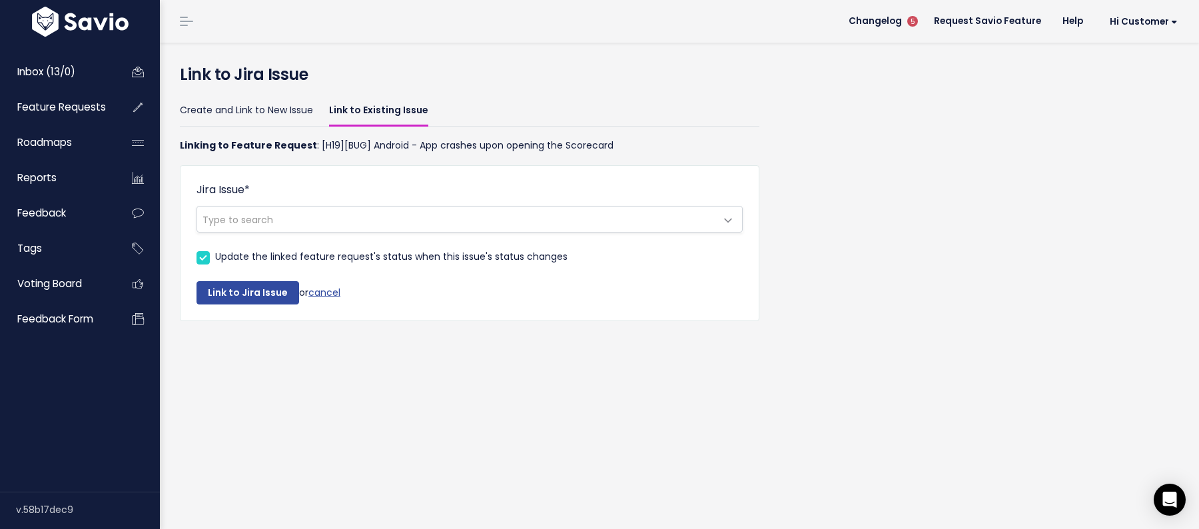
click at [423, 191] on div "Jira Issue * Type to search" at bounding box center [470, 207] width 546 height 51
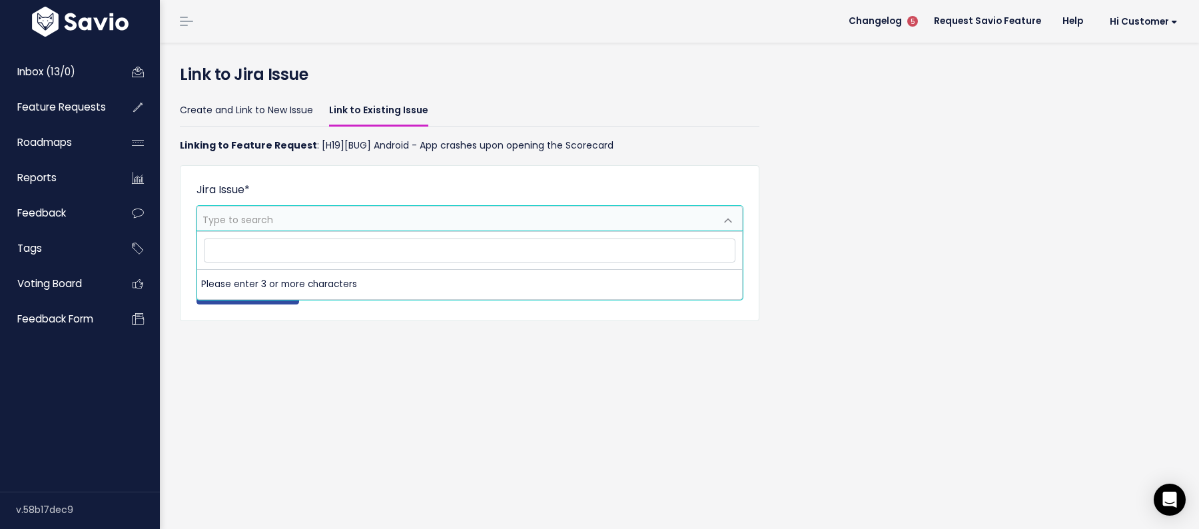
drag, startPoint x: 496, startPoint y: 214, endPoint x: 496, endPoint y: 207, distance: 7.4
click at [496, 213] on span "Type to search" at bounding box center [456, 219] width 518 height 25
type input "a"
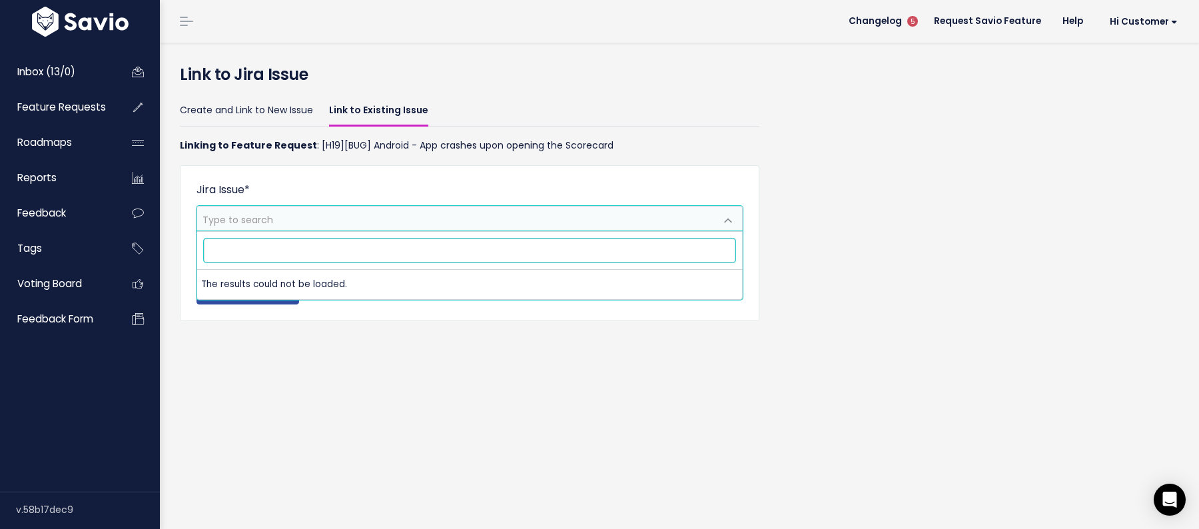
paste input "[Android] App crashes upon opening the Scorecard"
type input "[Android] App crashes upon opening the Scorecard"
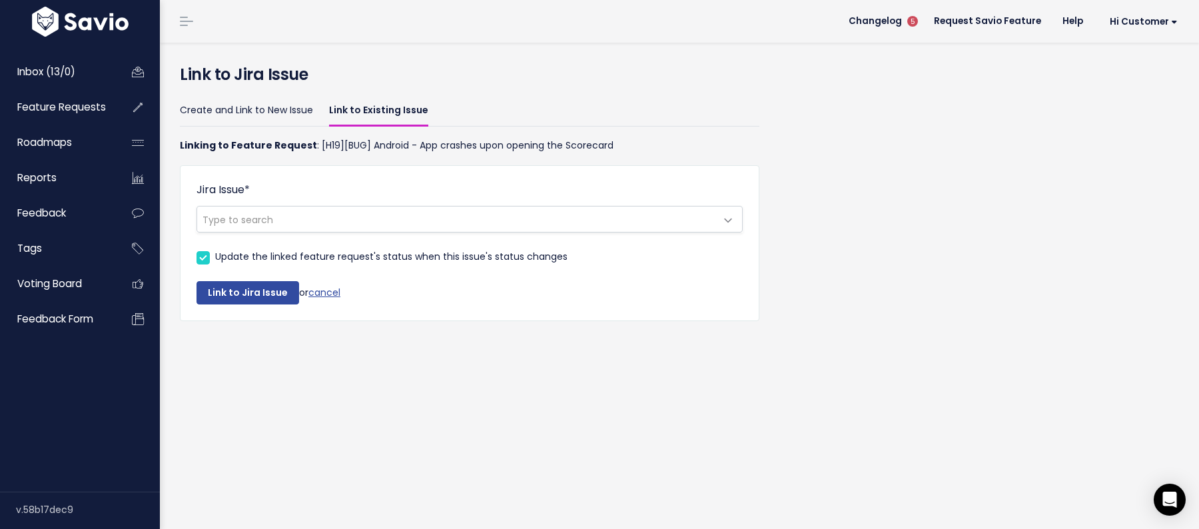
click at [484, 117] on ul "Create and Link to New Issue Link to Existing Issue" at bounding box center [470, 110] width 580 height 31
click at [265, 290] on button "Link to Jira Issue" at bounding box center [248, 293] width 103 height 24
click at [339, 165] on div "Jira Issue * Type to search Update the linked feature request's status when thi…" at bounding box center [470, 243] width 580 height 157
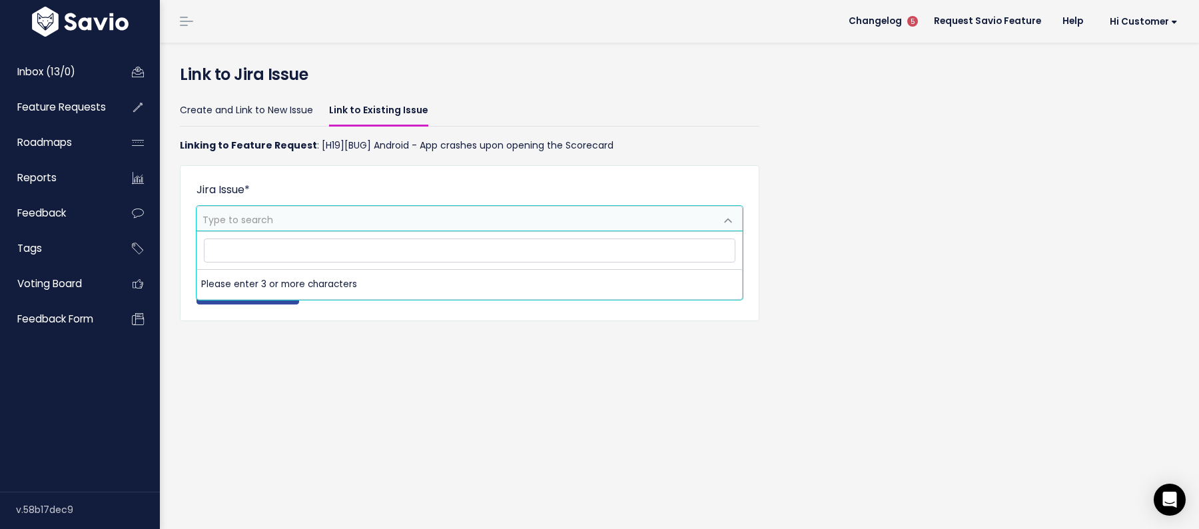
click at [468, 211] on span "Type to search" at bounding box center [456, 219] width 518 height 25
click at [440, 253] on input "https://h19dev.atlassian.net/browse/H19-9881" at bounding box center [470, 250] width 532 height 23
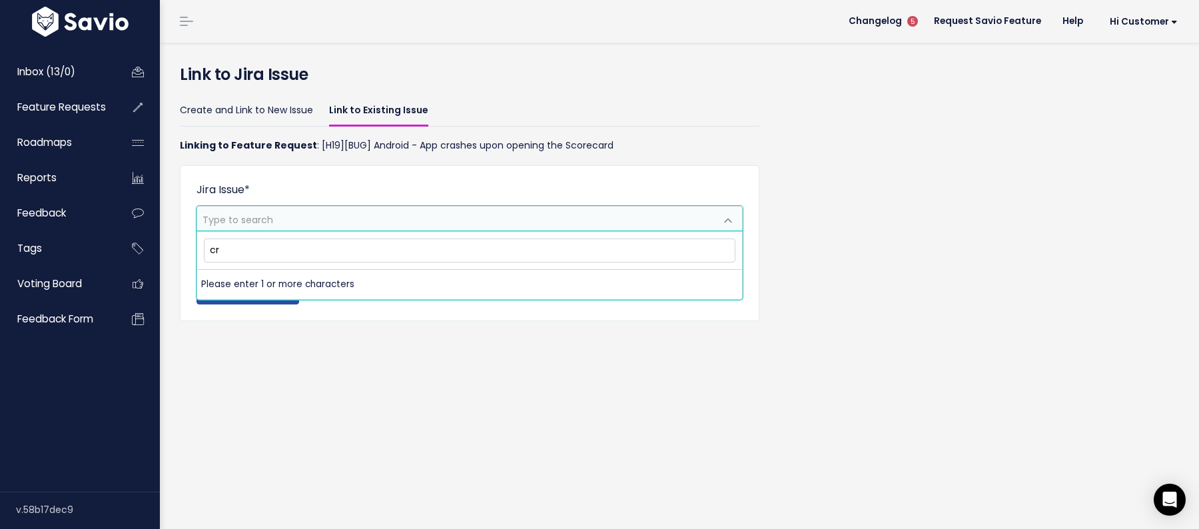
type input "c"
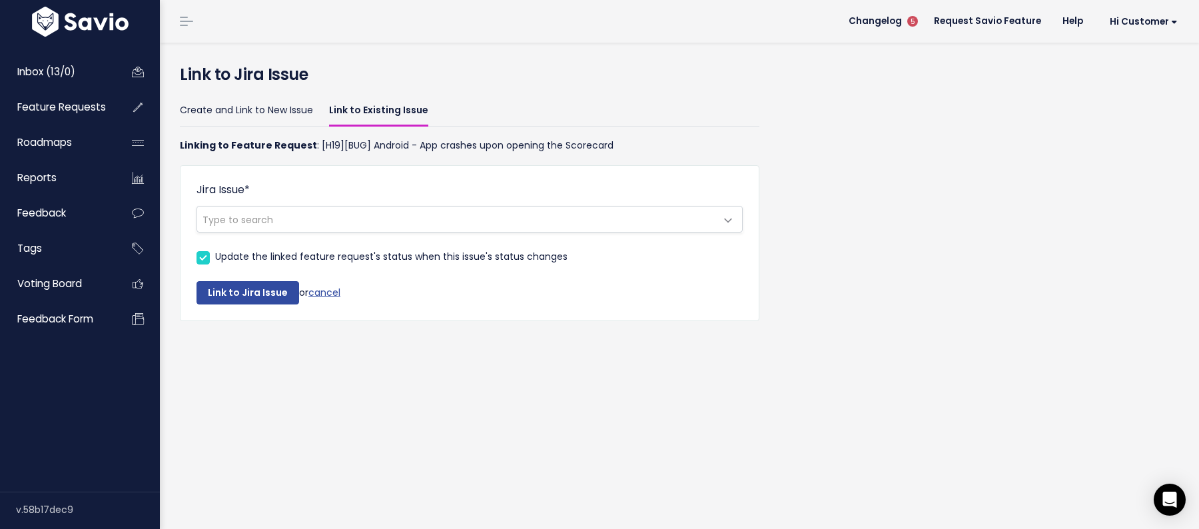
click at [562, 112] on ul "Create and Link to New Issue Link to Existing Issue" at bounding box center [470, 110] width 580 height 31
click at [319, 291] on link "cancel" at bounding box center [325, 291] width 32 height 13
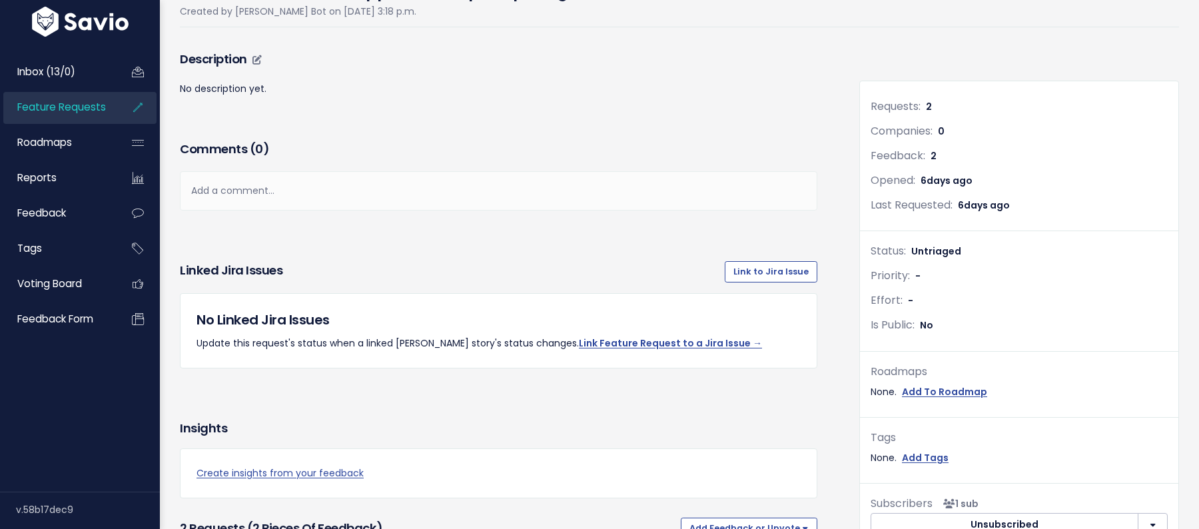
scroll to position [147, 0]
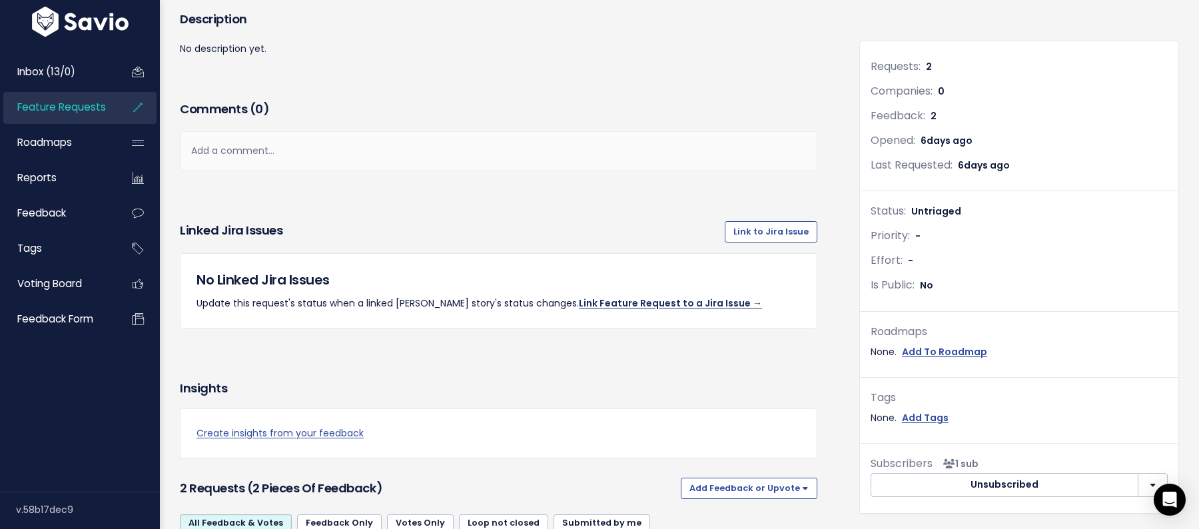
click at [676, 308] on link "Link Feature Request to a Jira Issue →" at bounding box center [670, 303] width 183 height 13
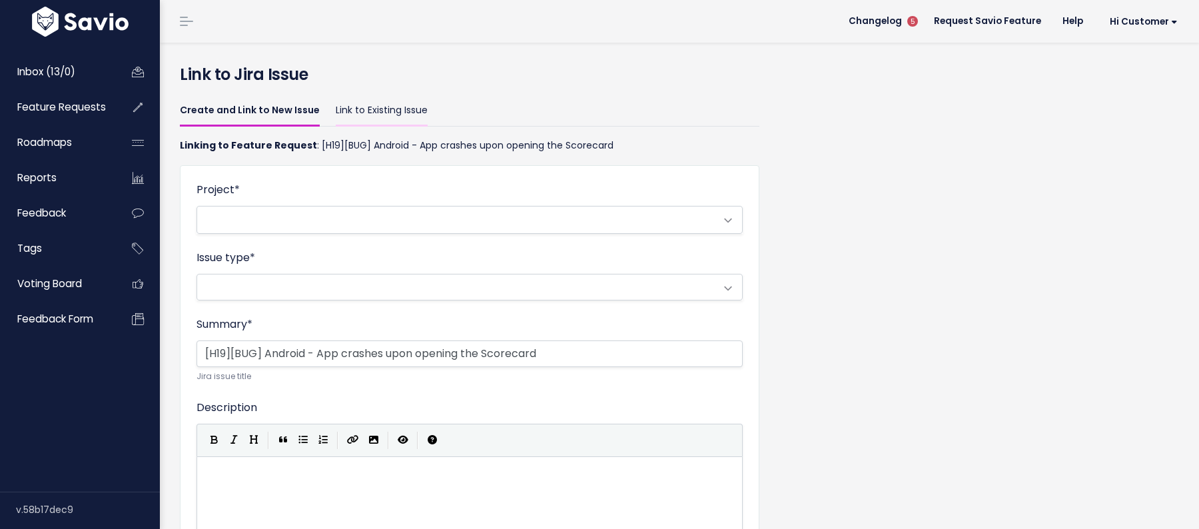
click at [396, 105] on link "Link to Existing Issue" at bounding box center [382, 110] width 92 height 31
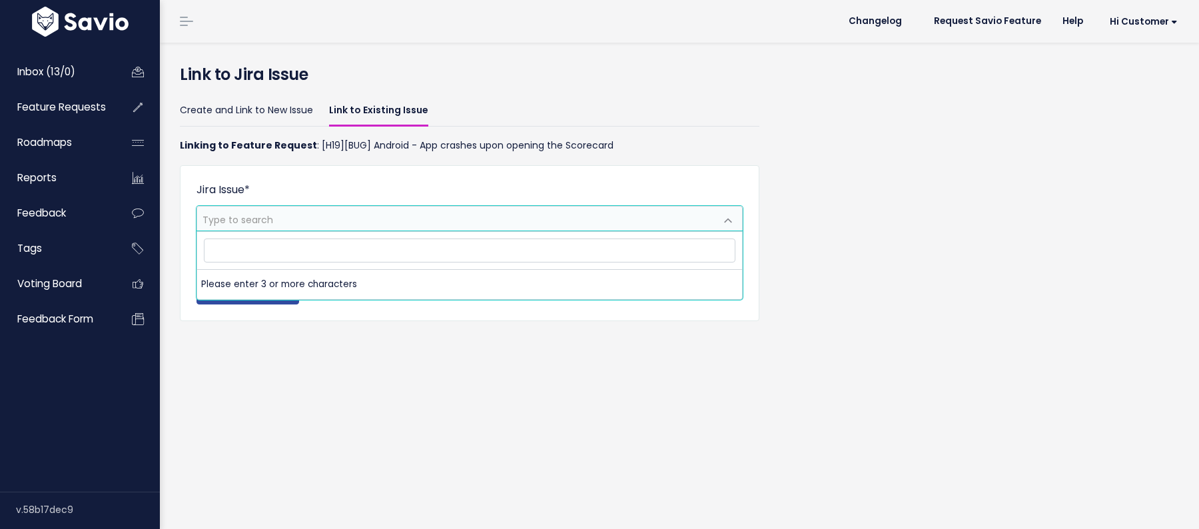
click at [348, 217] on span "Type to search" at bounding box center [456, 219] width 518 height 25
type input "c"
type input "a"
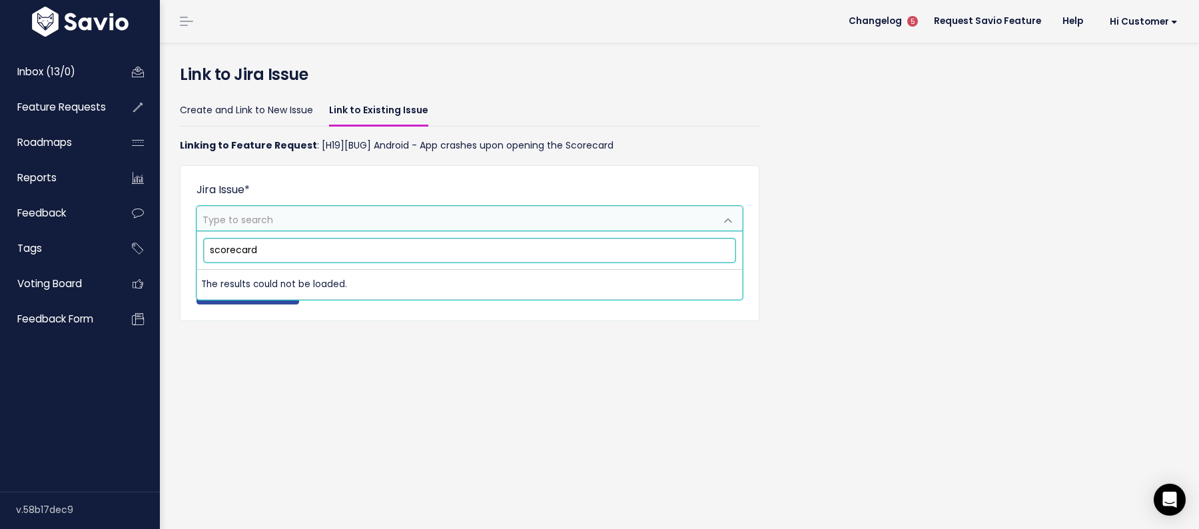
type input "scorecard"
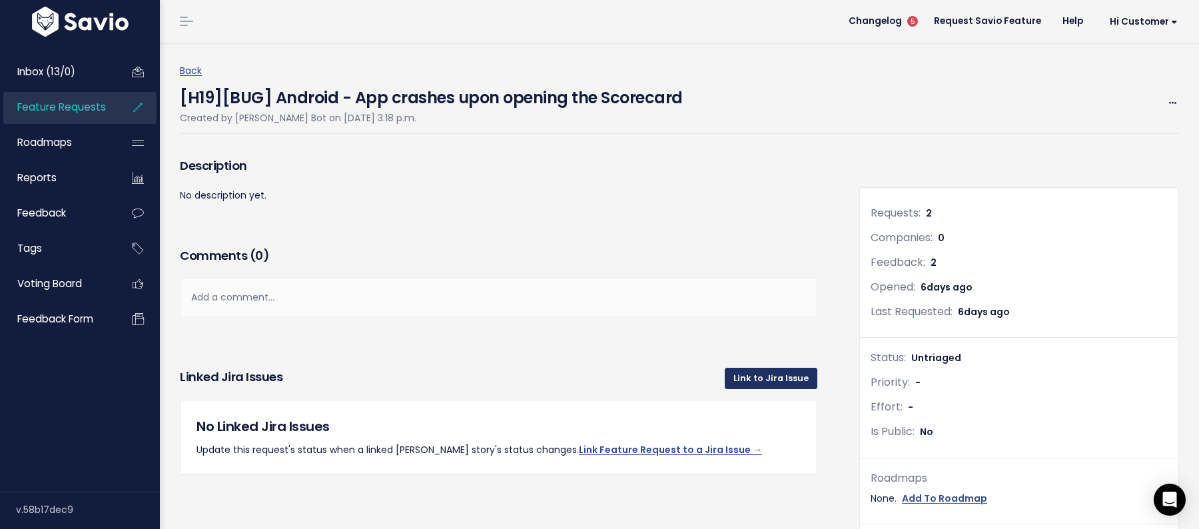
click at [792, 378] on link "Link to Jira Issue" at bounding box center [771, 378] width 93 height 21
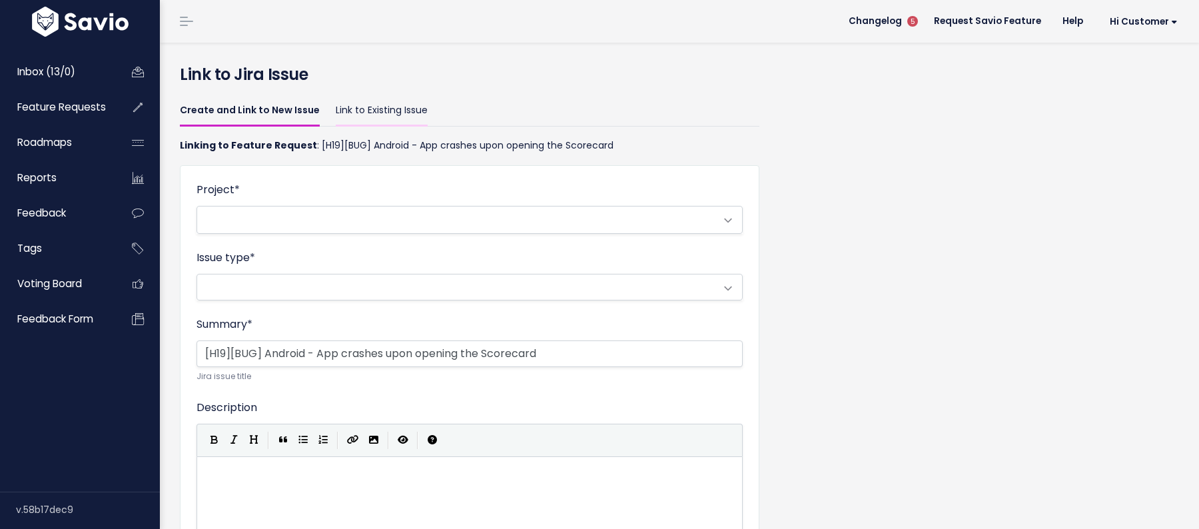
click at [379, 100] on link "Link to Existing Issue" at bounding box center [382, 110] width 92 height 31
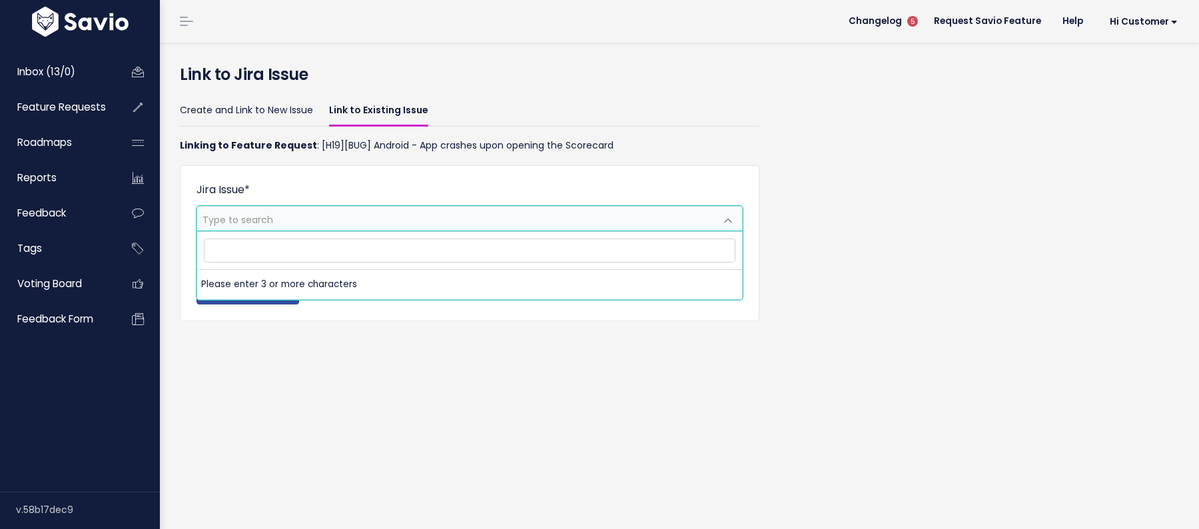
click at [329, 222] on span "Type to search" at bounding box center [456, 219] width 518 height 25
type input "score"
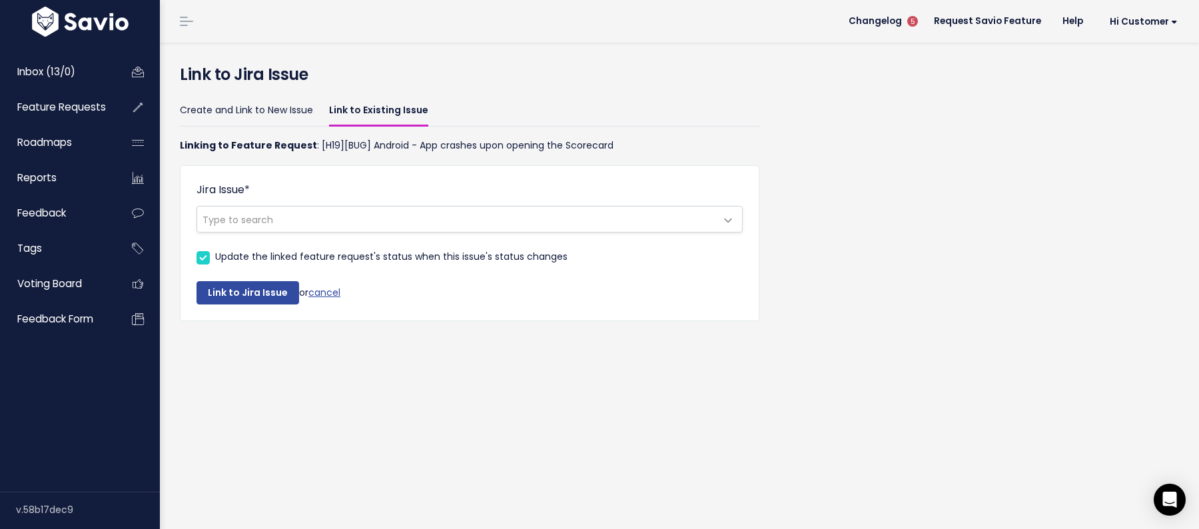
click at [632, 147] on p "Linking to Feature Request : [H19][BUG] Android - App crashes upon opening the …" at bounding box center [470, 145] width 580 height 17
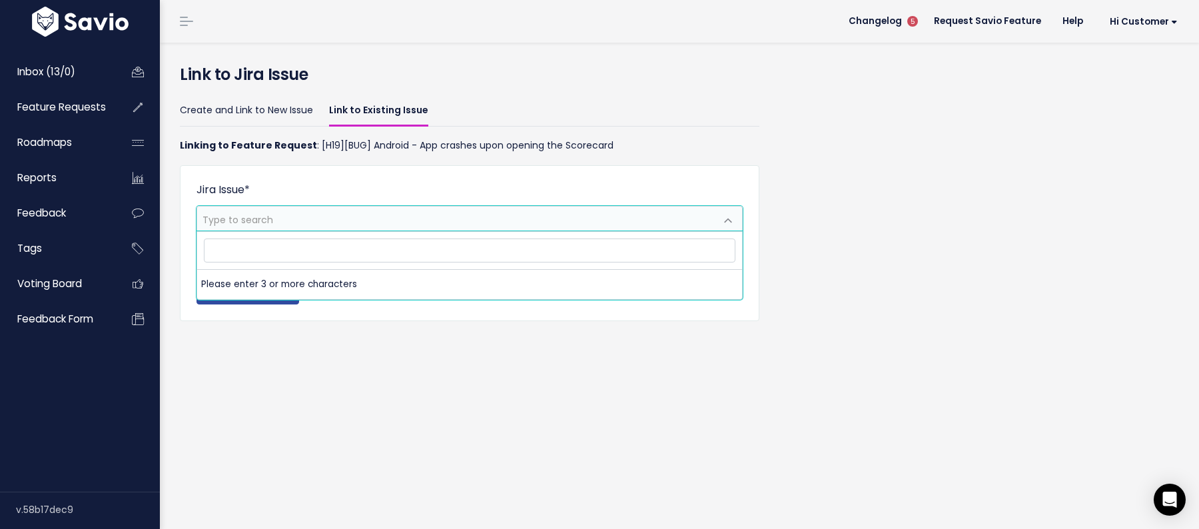
click at [508, 216] on span "Type to search" at bounding box center [456, 219] width 518 height 25
type input "scorecard"
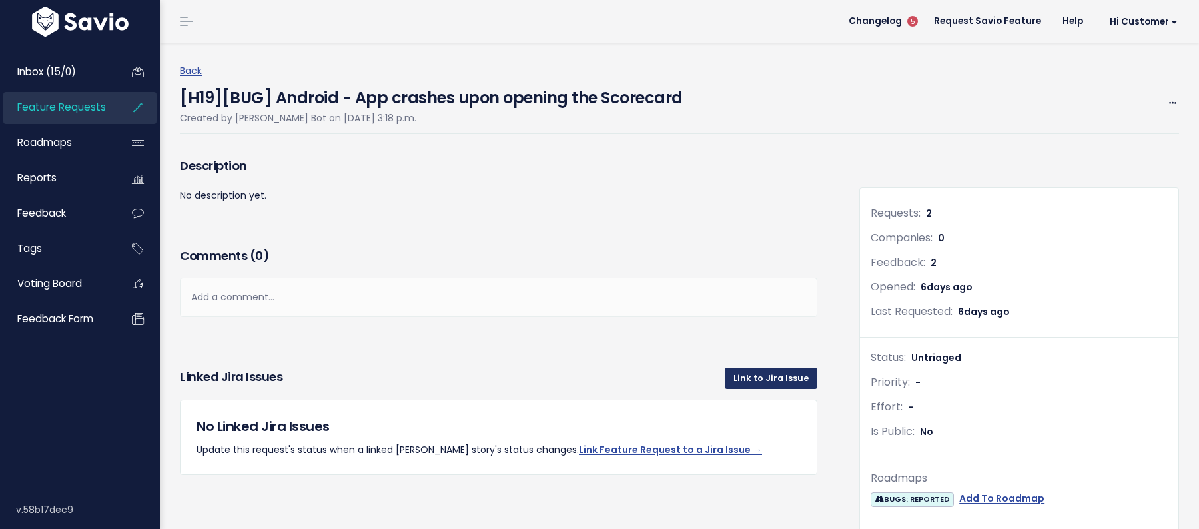
click at [771, 385] on link "Link to Jira Issue" at bounding box center [771, 378] width 93 height 21
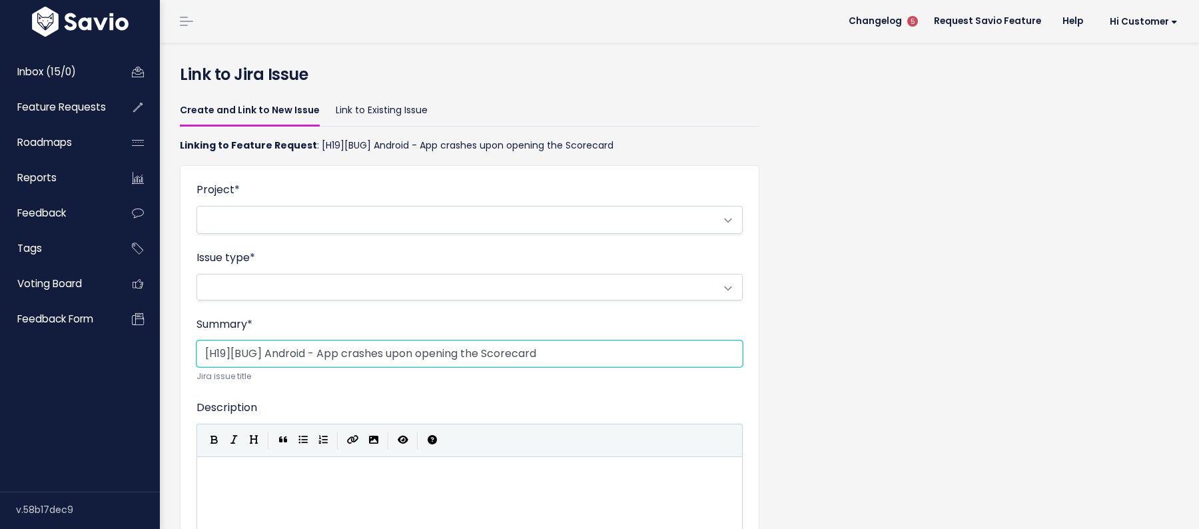
click at [383, 362] on input "[H19][BUG] Android - App crashes upon opening the Scorecard" at bounding box center [470, 353] width 546 height 27
click at [349, 109] on link "Link to Existing Issue" at bounding box center [382, 110] width 92 height 31
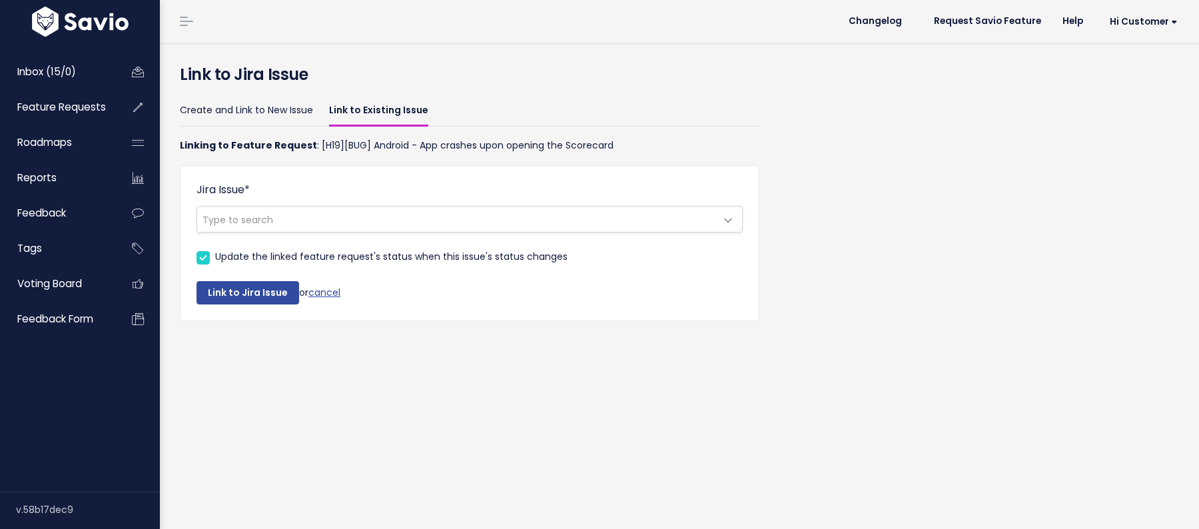
click at [322, 222] on span "Type to search" at bounding box center [456, 219] width 518 height 25
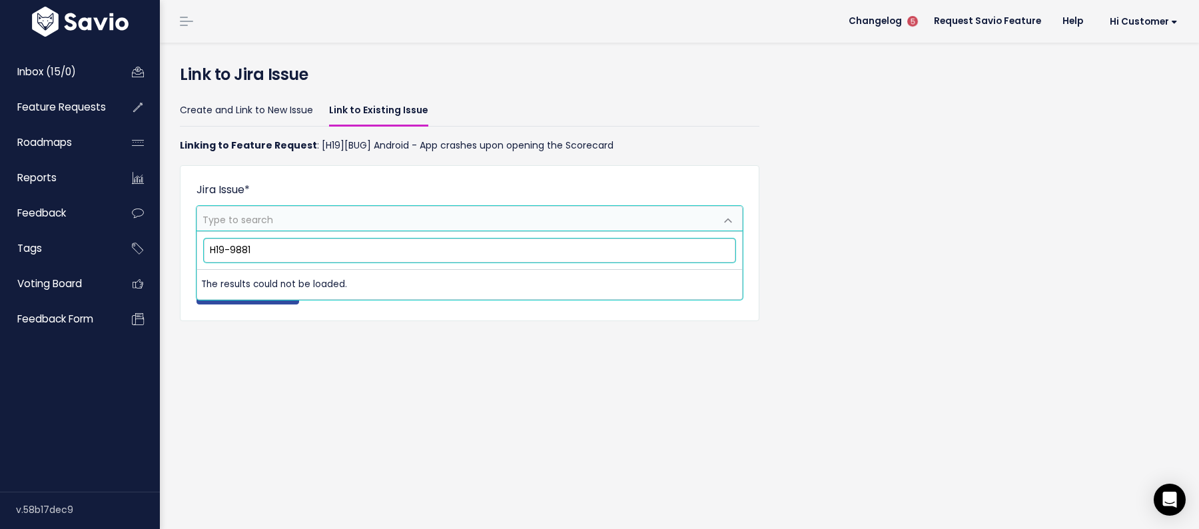
click at [601, 250] on input "H19-9881" at bounding box center [470, 250] width 532 height 23
type input "i"
paste input "H19-9895"
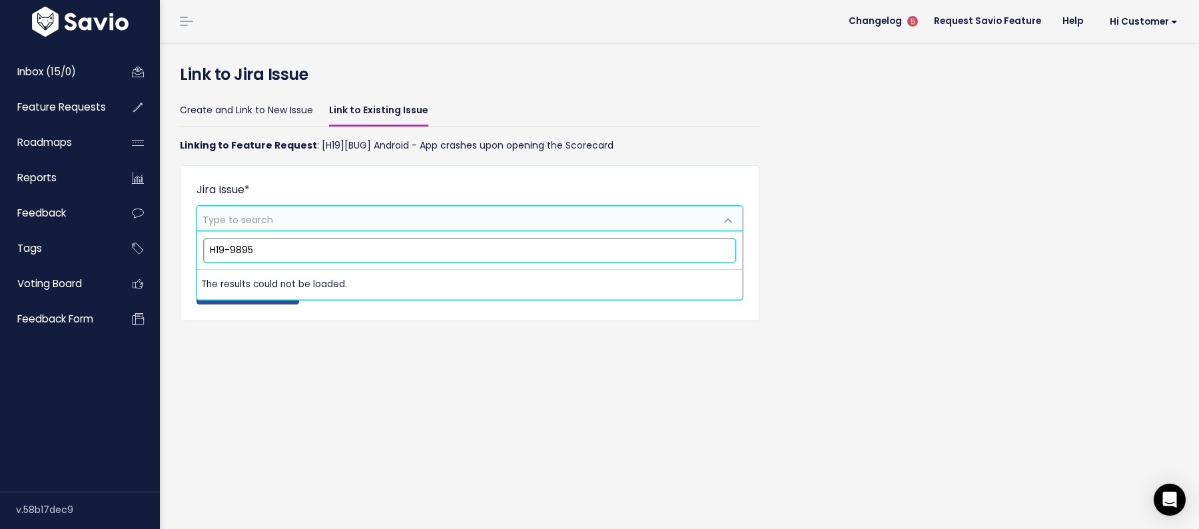
type input "H19-9895"
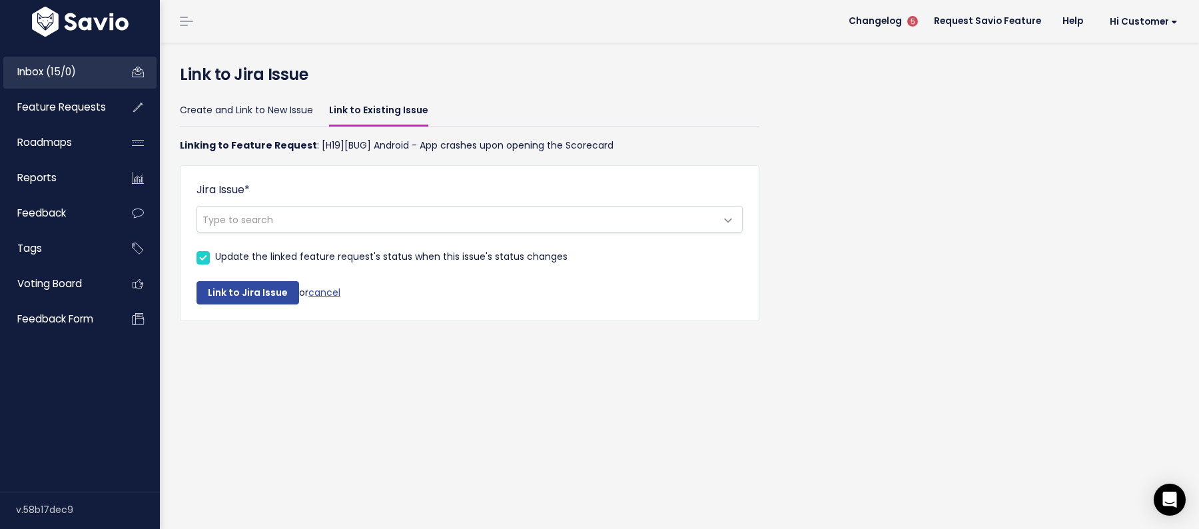
click at [102, 63] on link "Inbox (15/0)" at bounding box center [56, 72] width 107 height 31
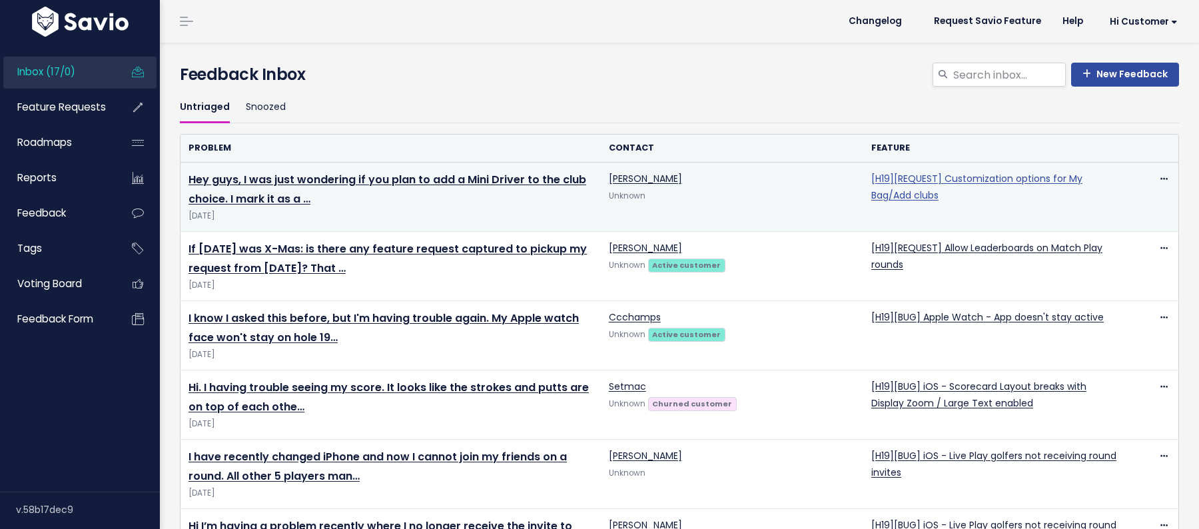
click at [917, 183] on link "[H19][REQUEST] Customization options for My Bag/Add clubs" at bounding box center [977, 187] width 211 height 30
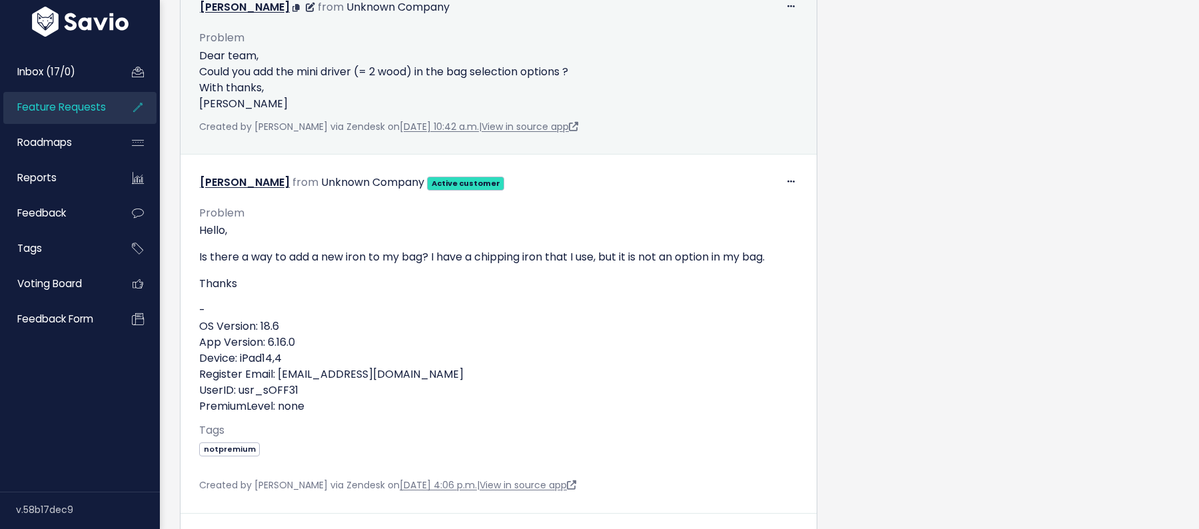
scroll to position [1063, 0]
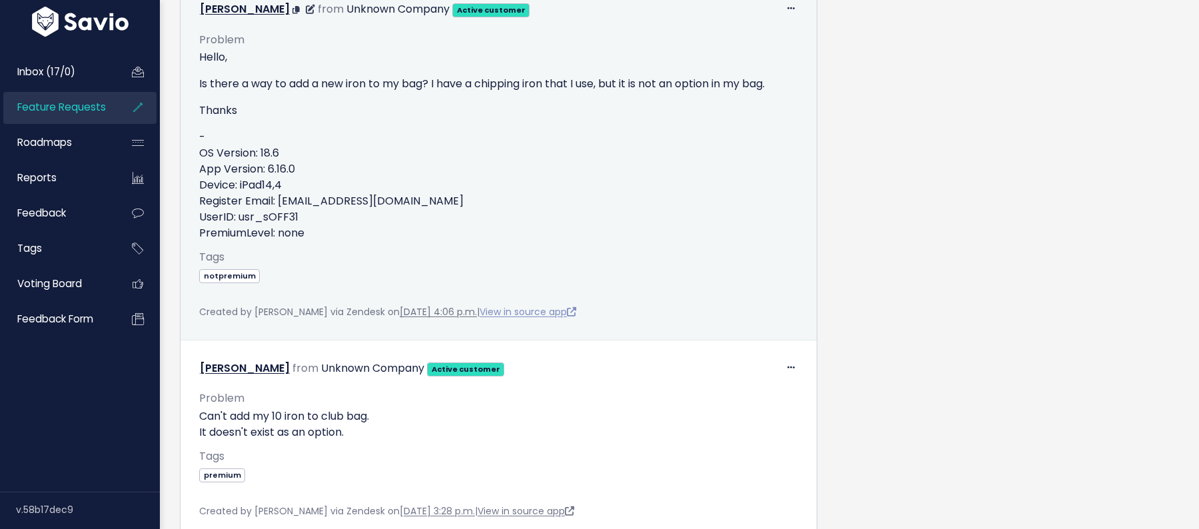
click at [554, 311] on link "View in source app" at bounding box center [528, 311] width 97 height 13
